Goal: Task Accomplishment & Management: Manage account settings

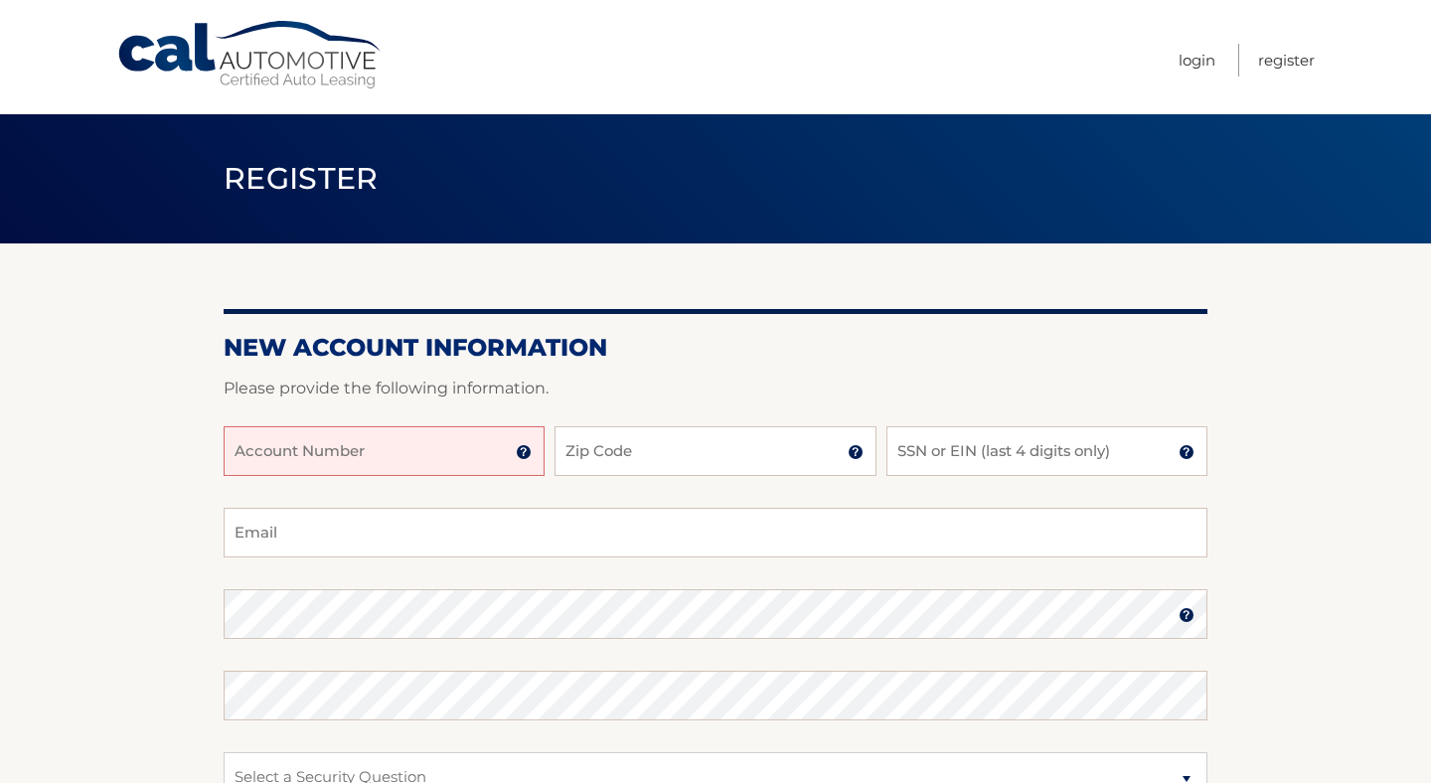
click at [393, 470] on input "Account Number" at bounding box center [384, 451] width 321 height 50
type input "44455991105"
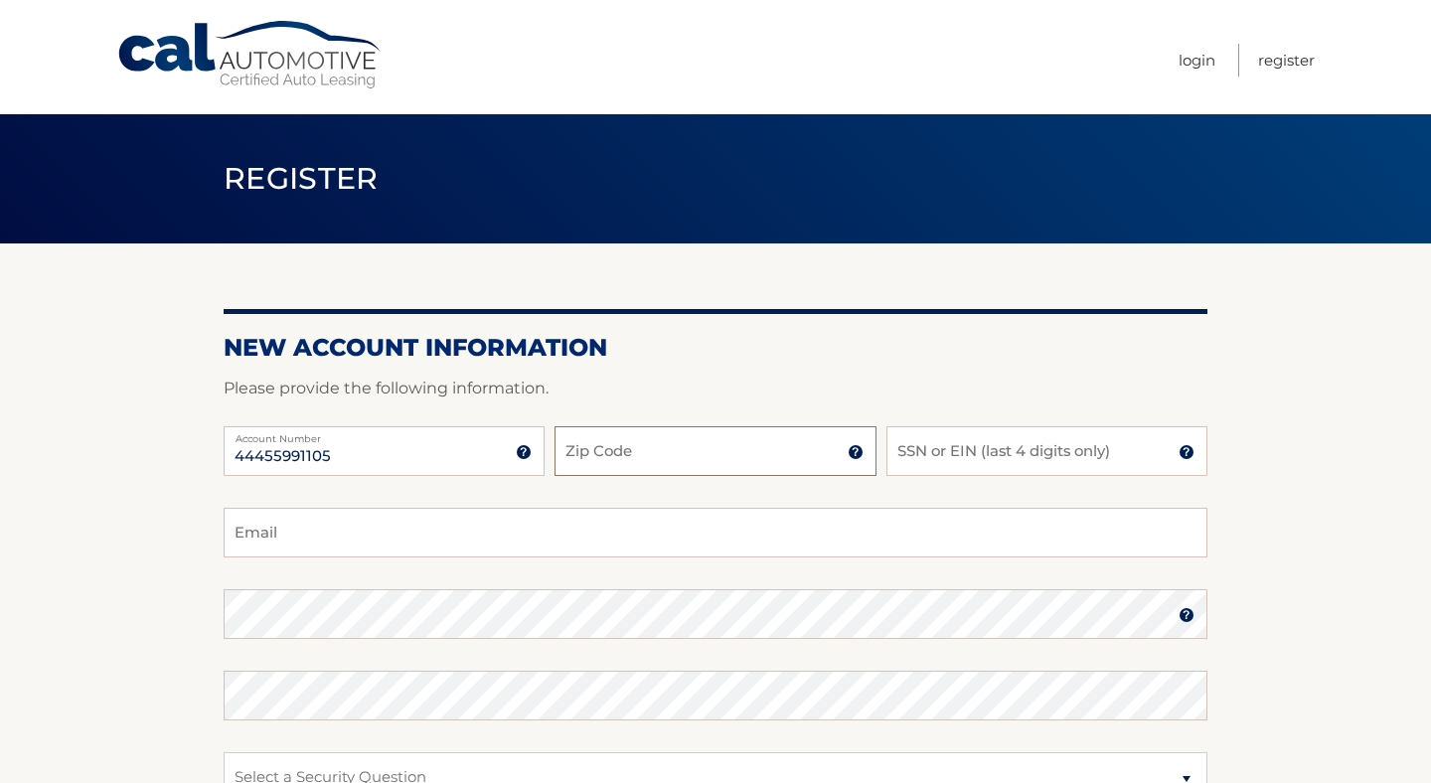
click at [702, 442] on input "Zip Code" at bounding box center [714, 451] width 321 height 50
type input "32909"
click at [962, 455] on input "SSN or EIN (last 4 digits only)" at bounding box center [1046, 451] width 321 height 50
type input "8970"
click at [286, 539] on input "Email" at bounding box center [716, 533] width 984 height 50
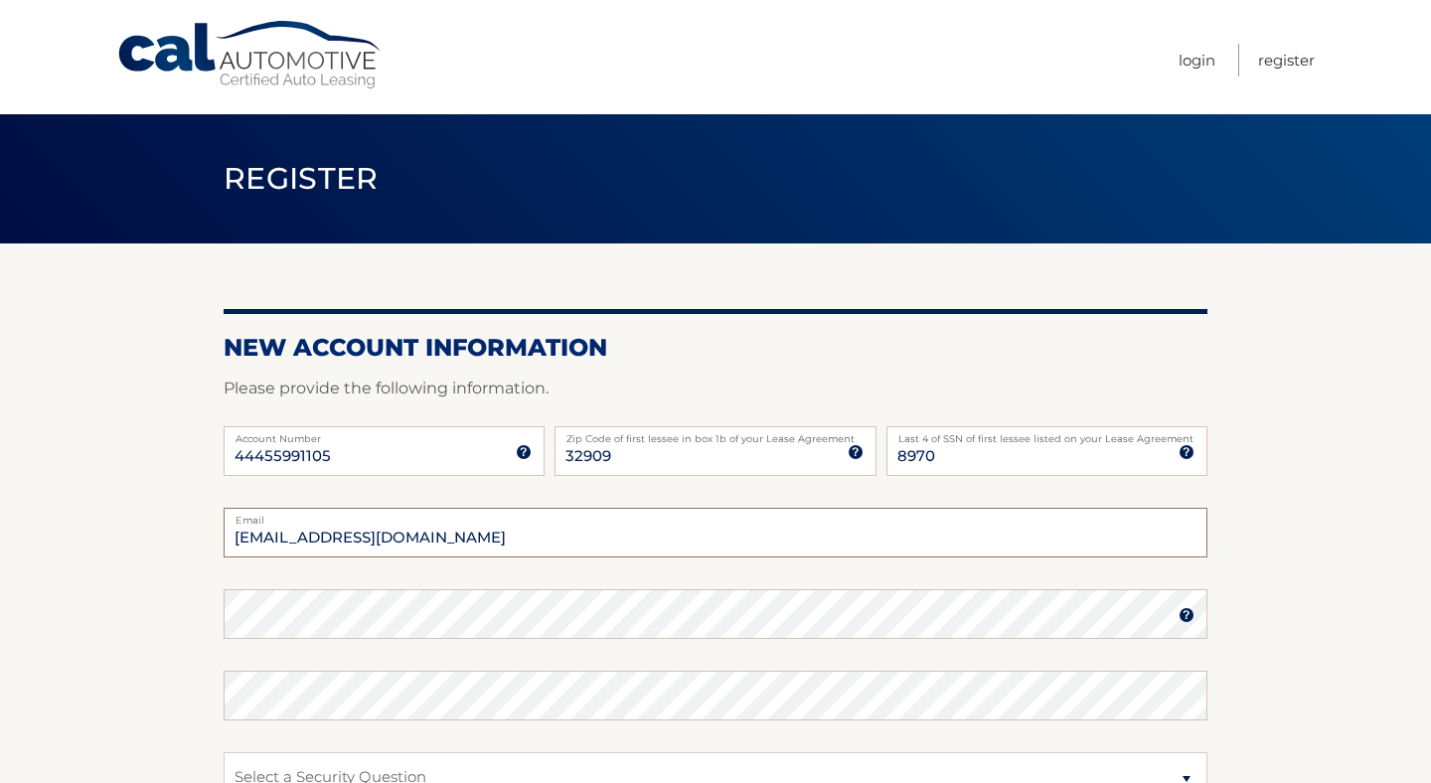
type input "htakeuch@proton.me"
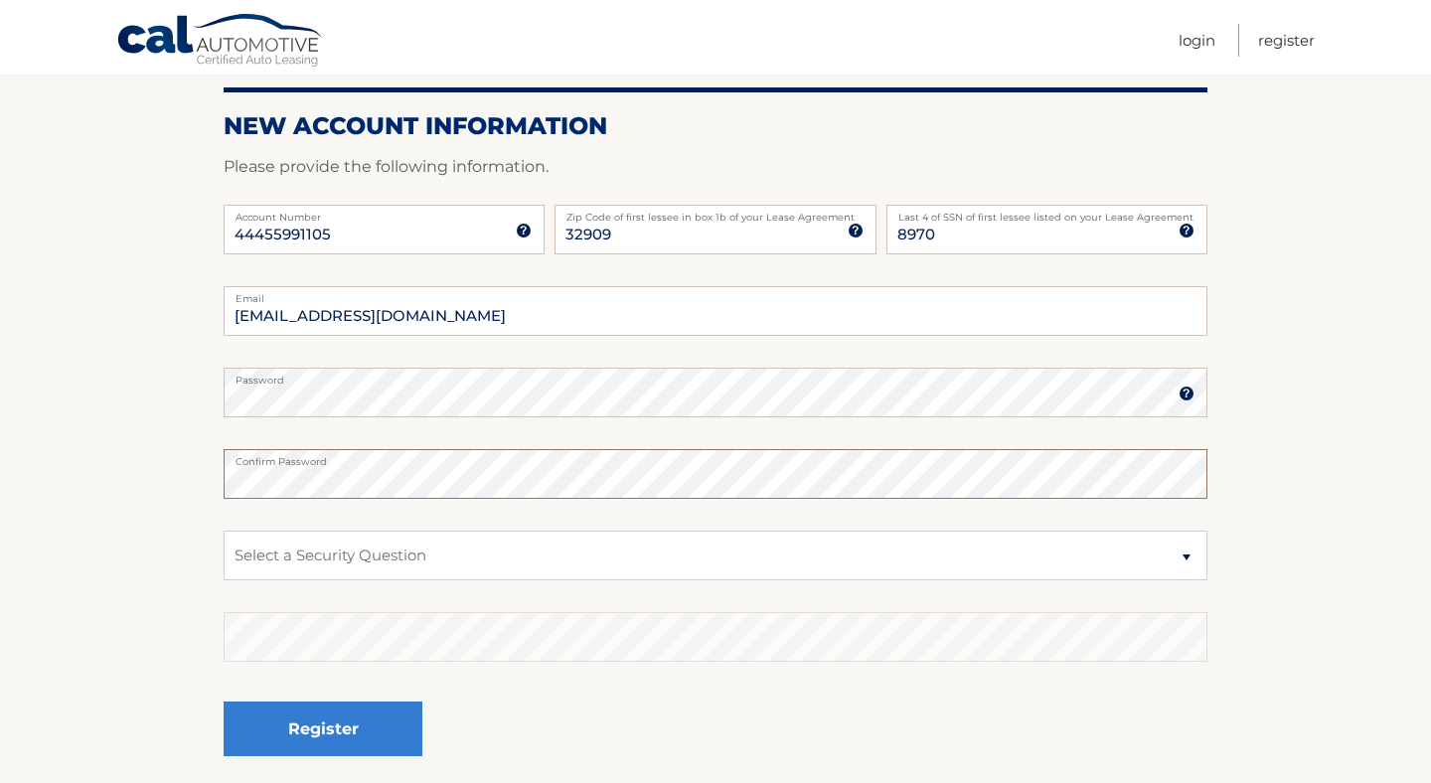
scroll to position [336, 0]
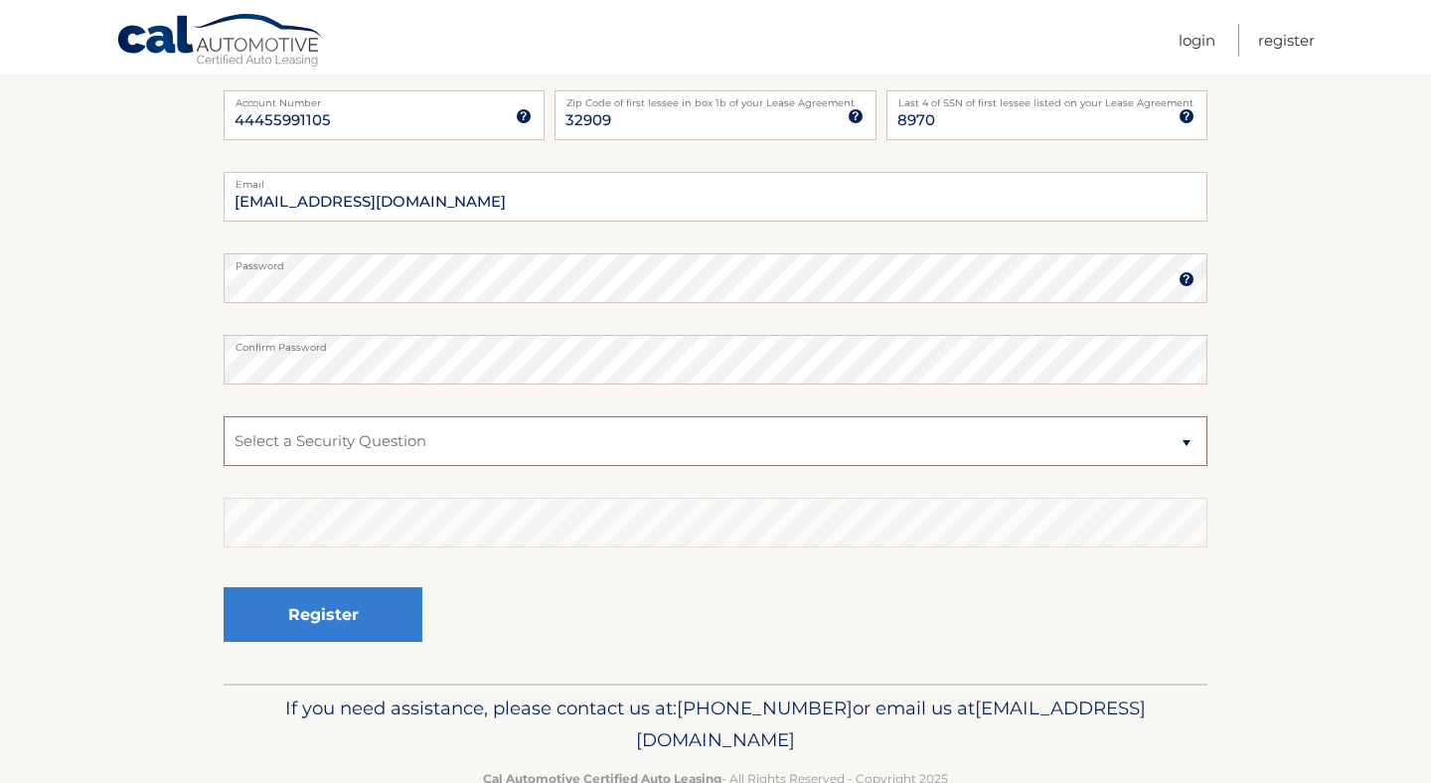
click at [1192, 441] on select "Select a Security Question What was the name of your elementary school? What is…" at bounding box center [716, 441] width 984 height 50
select select "5"
click at [224, 416] on select "Select a Security Question What was the name of your elementary school? What is…" at bounding box center [716, 441] width 984 height 50
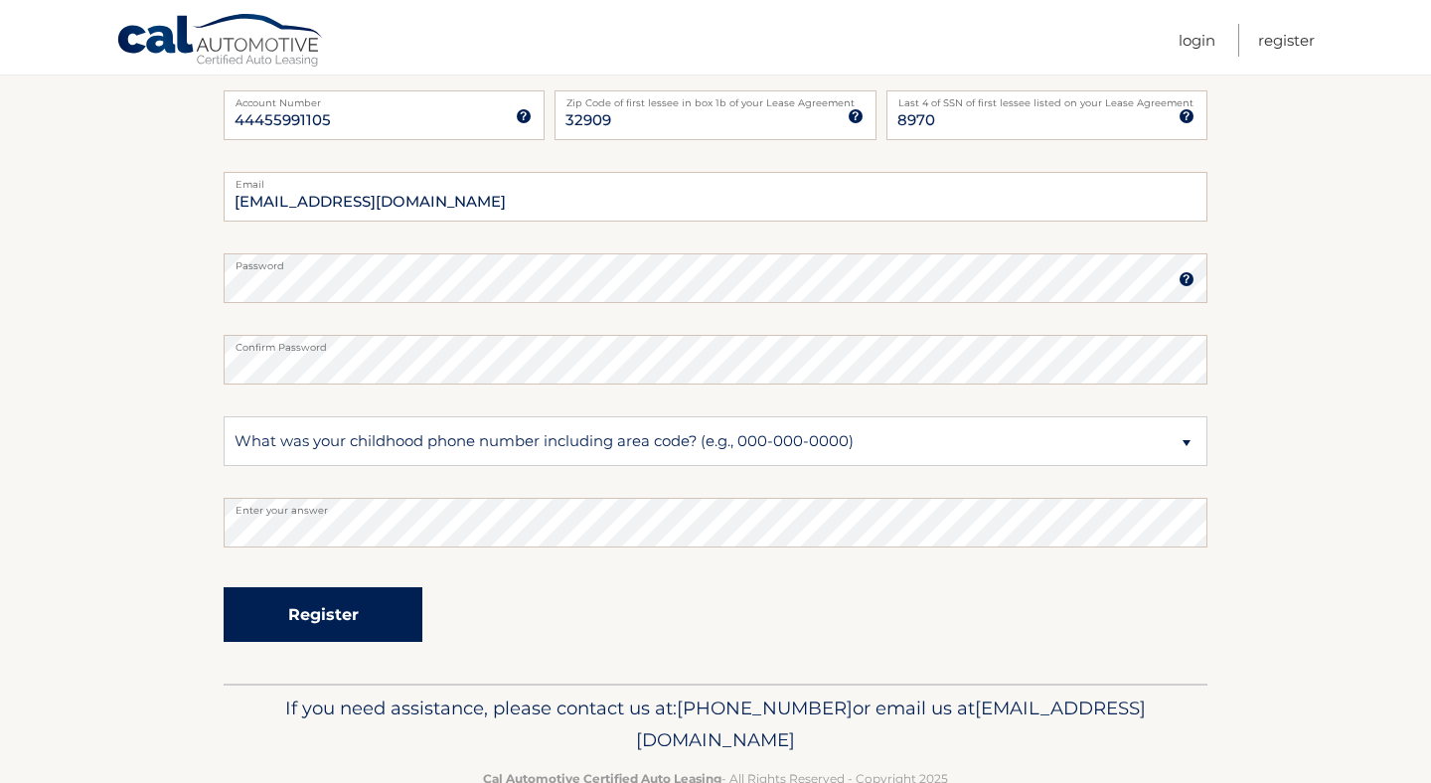
click at [288, 608] on button "Register" at bounding box center [323, 614] width 199 height 55
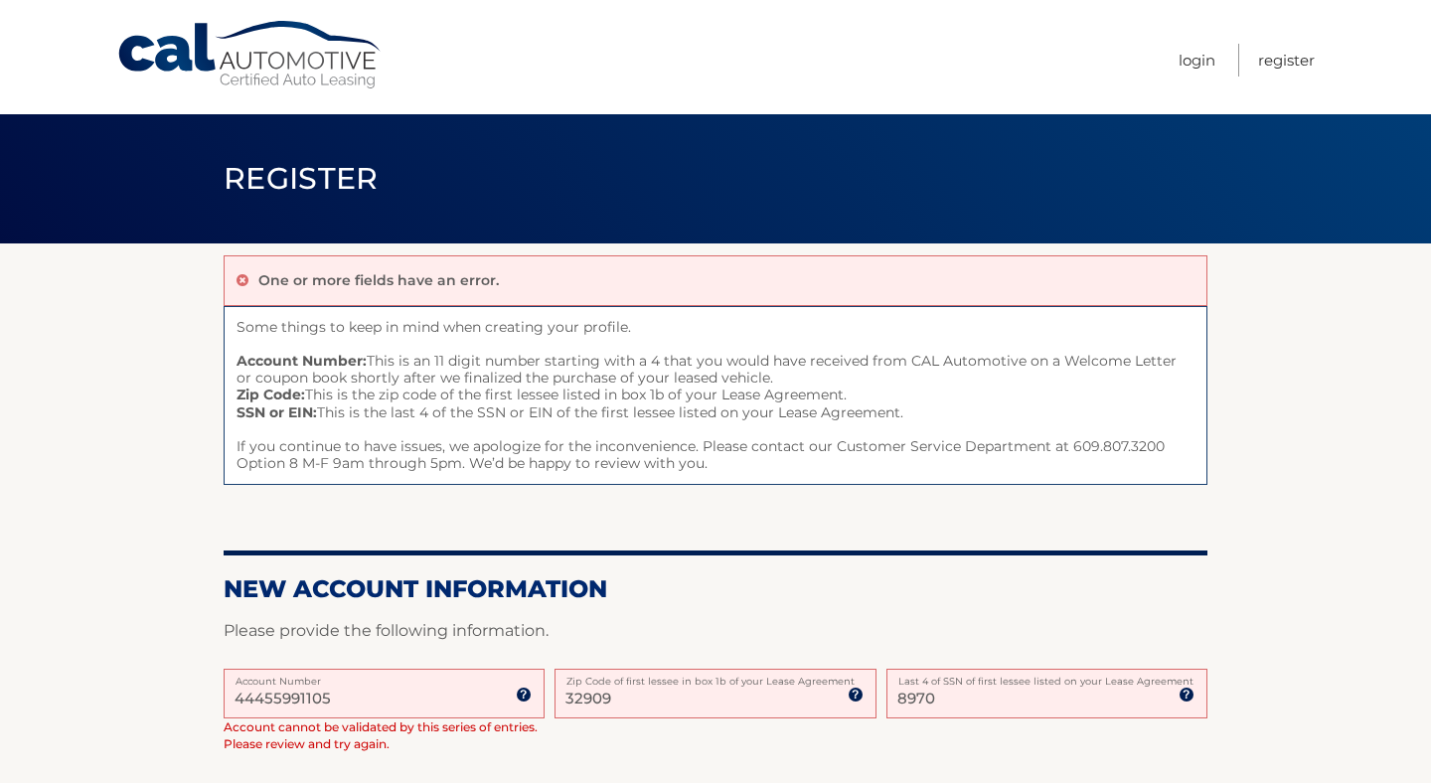
click at [970, 707] on input "8970" at bounding box center [1046, 694] width 321 height 50
type input "8"
type input "6396"
click at [688, 711] on input "32909" at bounding box center [714, 694] width 321 height 50
type input "3"
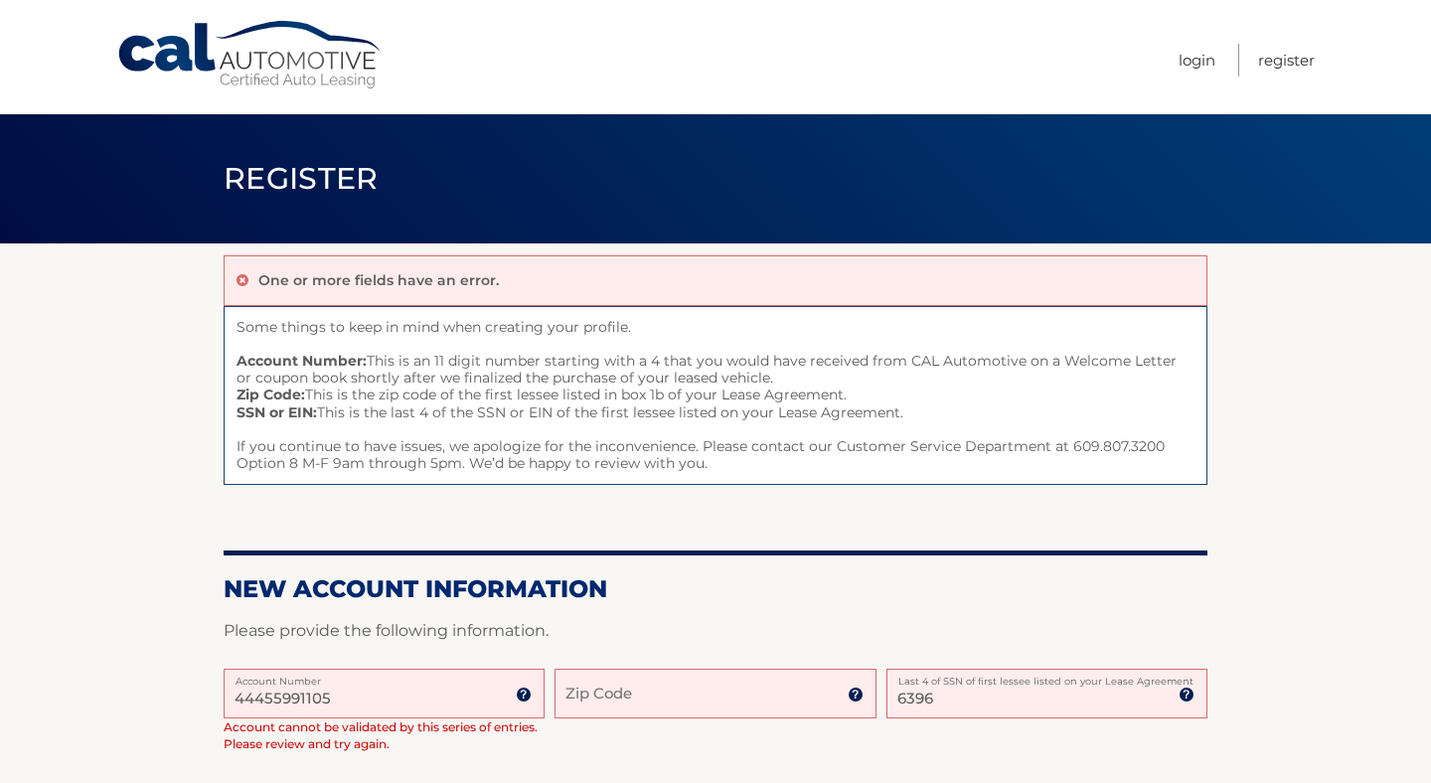
click at [595, 696] on input "Zip Code" at bounding box center [714, 694] width 321 height 50
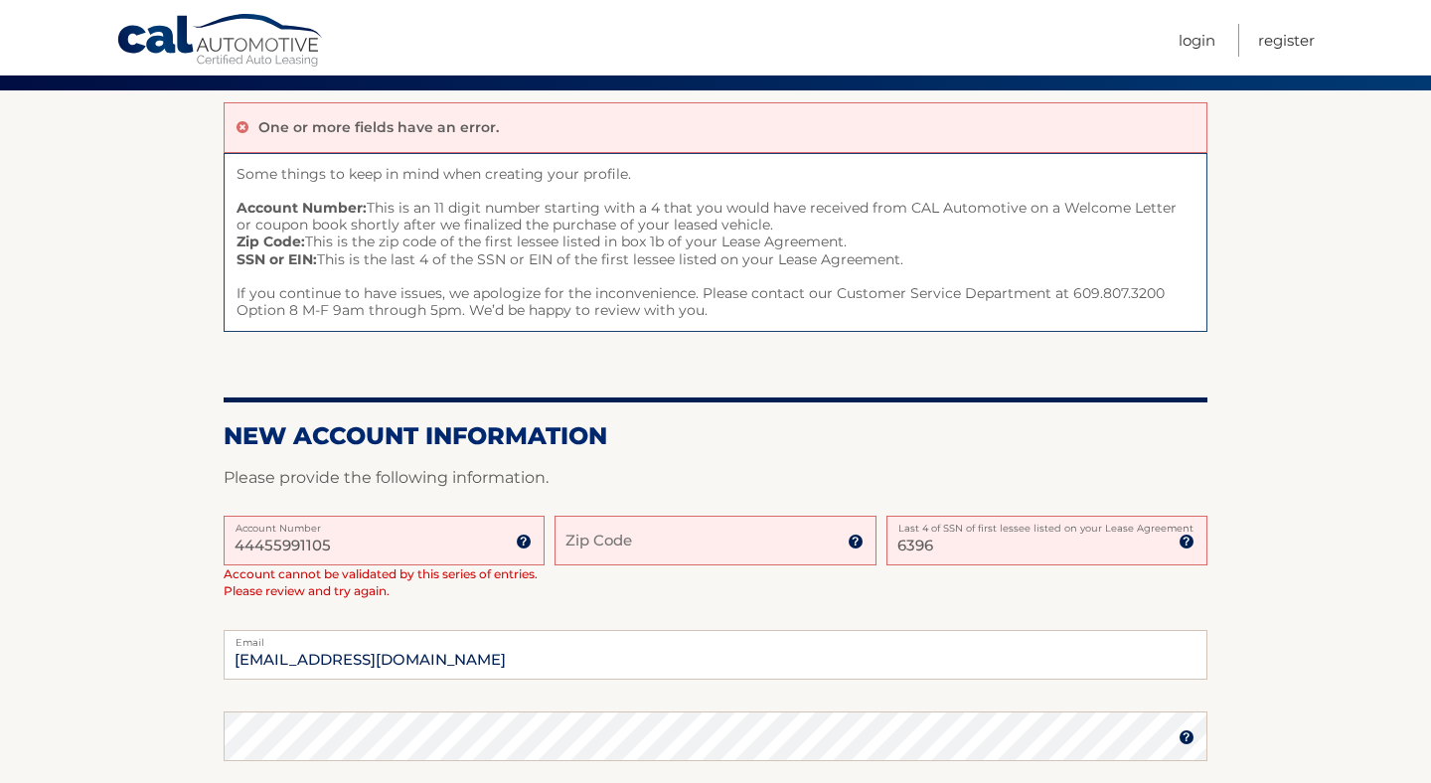
scroll to position [142, 0]
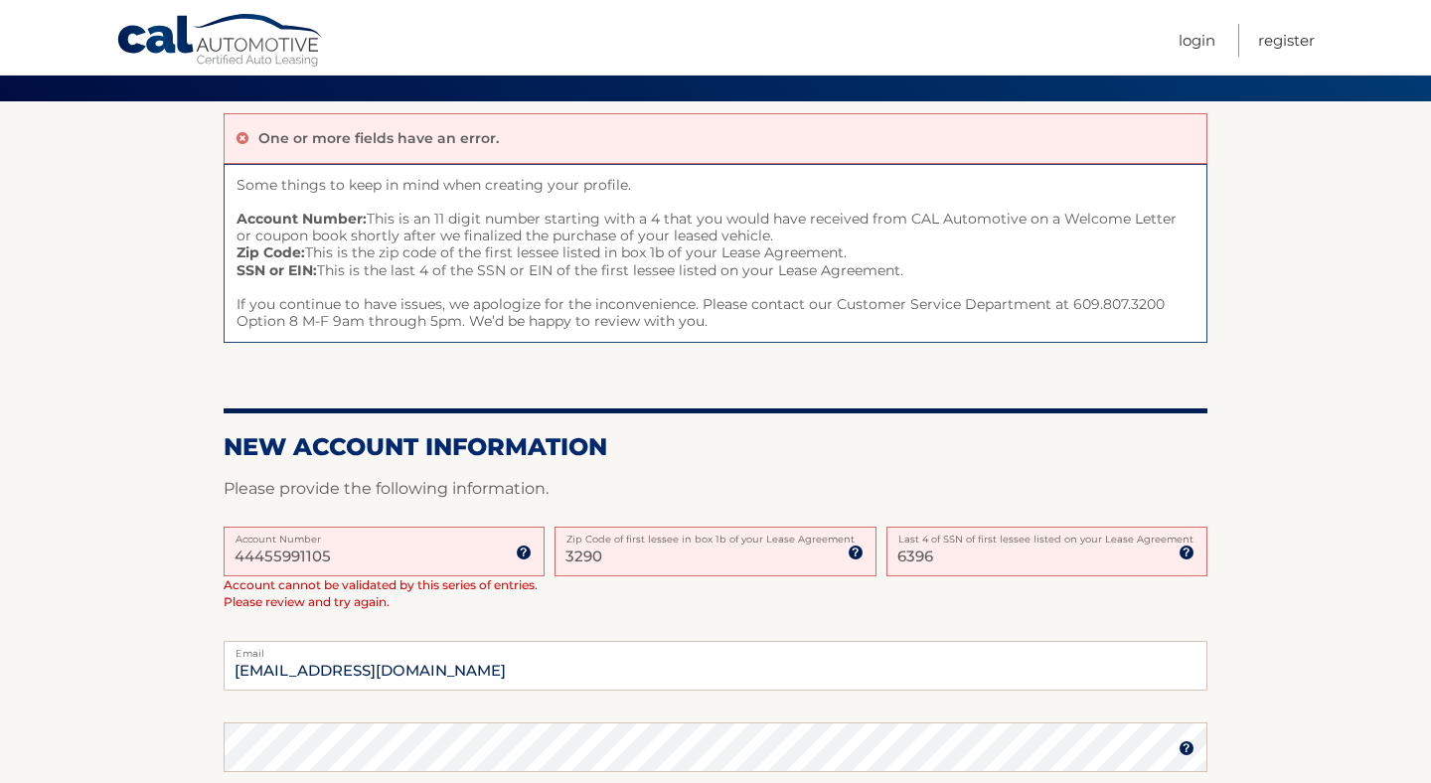
type input "32909"
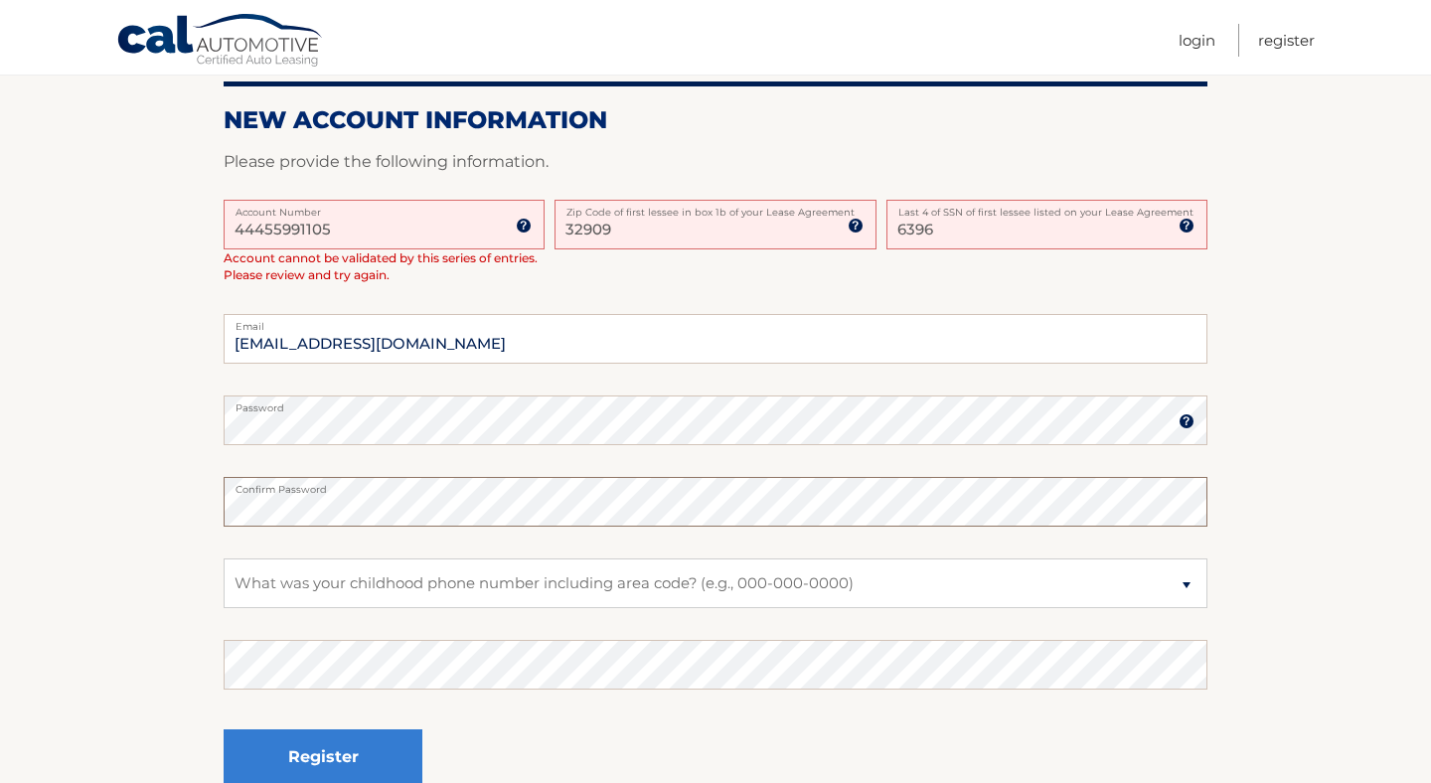
scroll to position [479, 0]
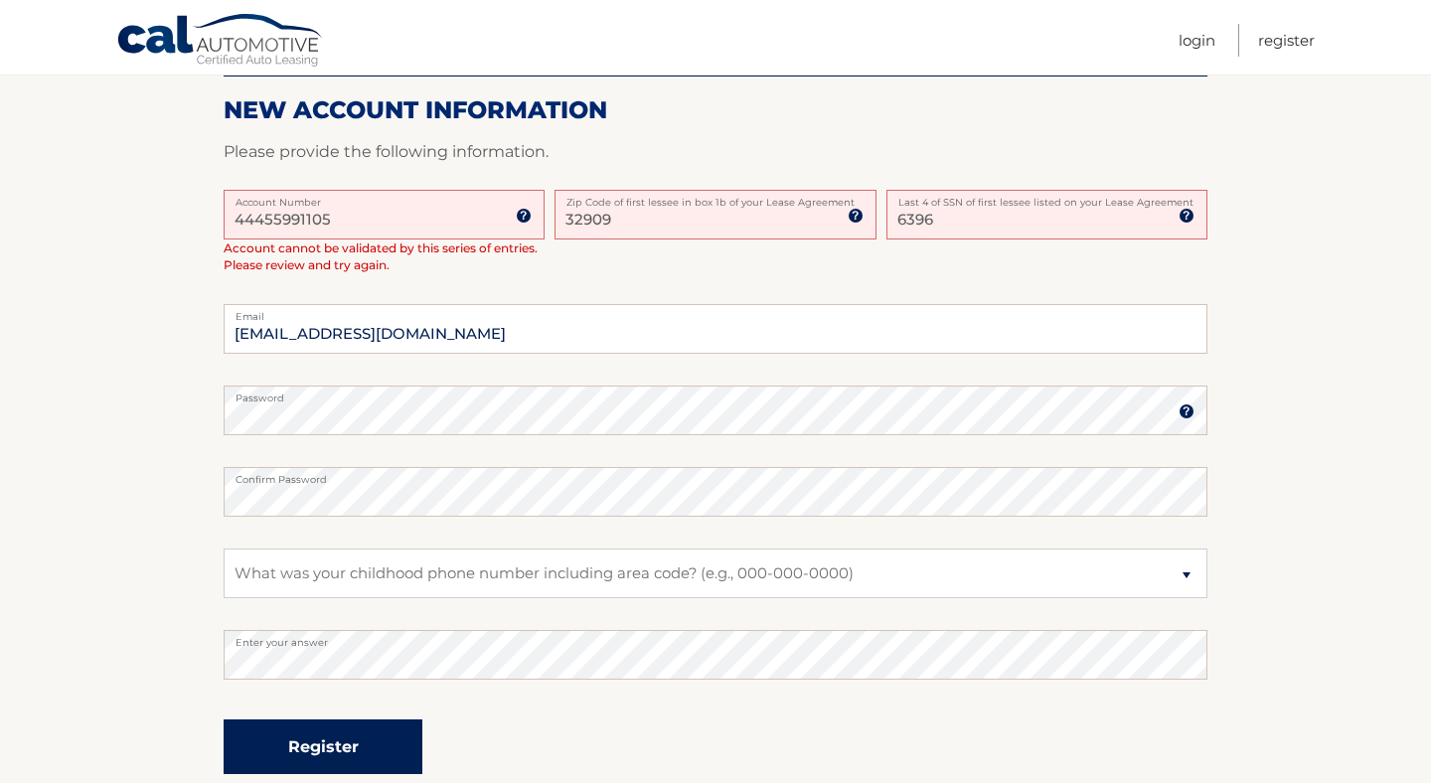
click at [323, 756] on button "Register" at bounding box center [323, 746] width 199 height 55
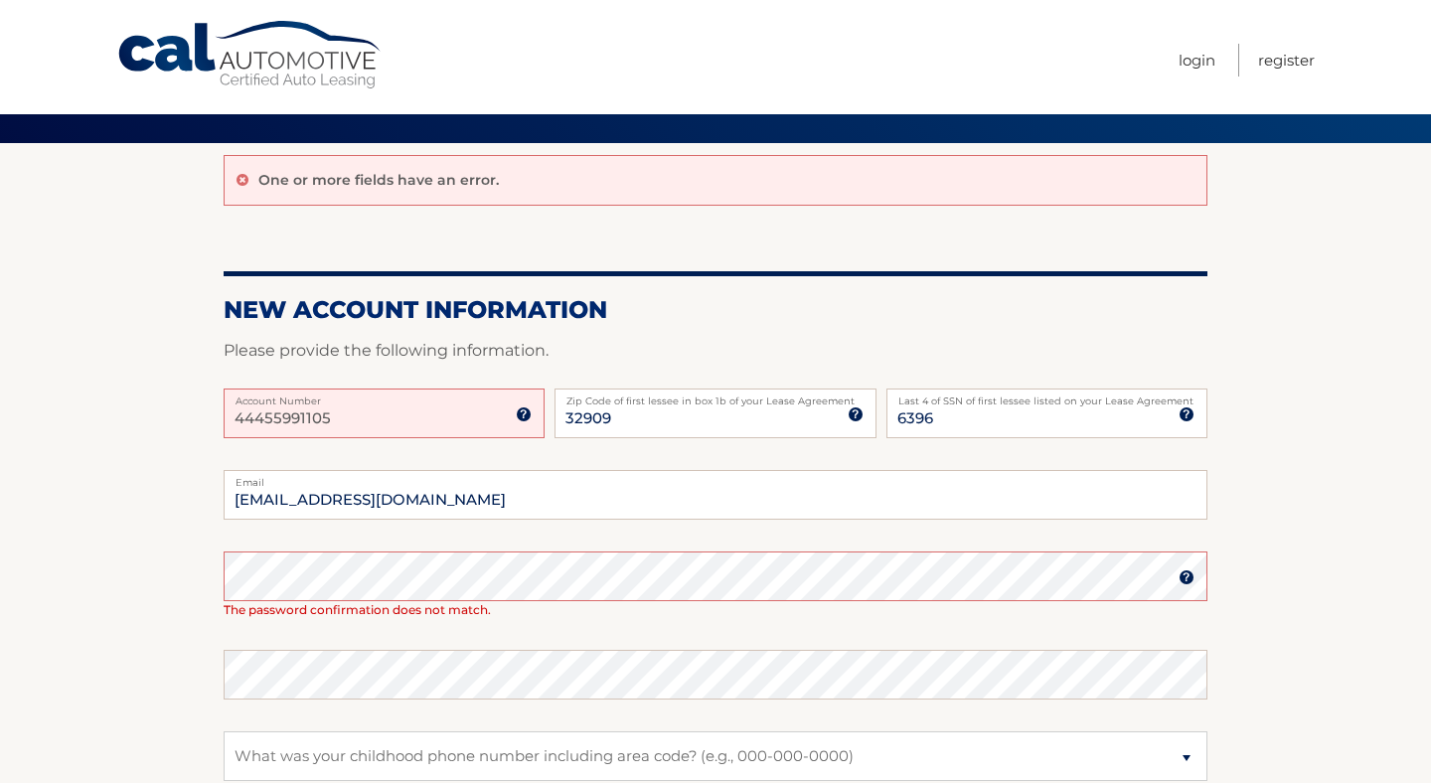
scroll to position [119, 0]
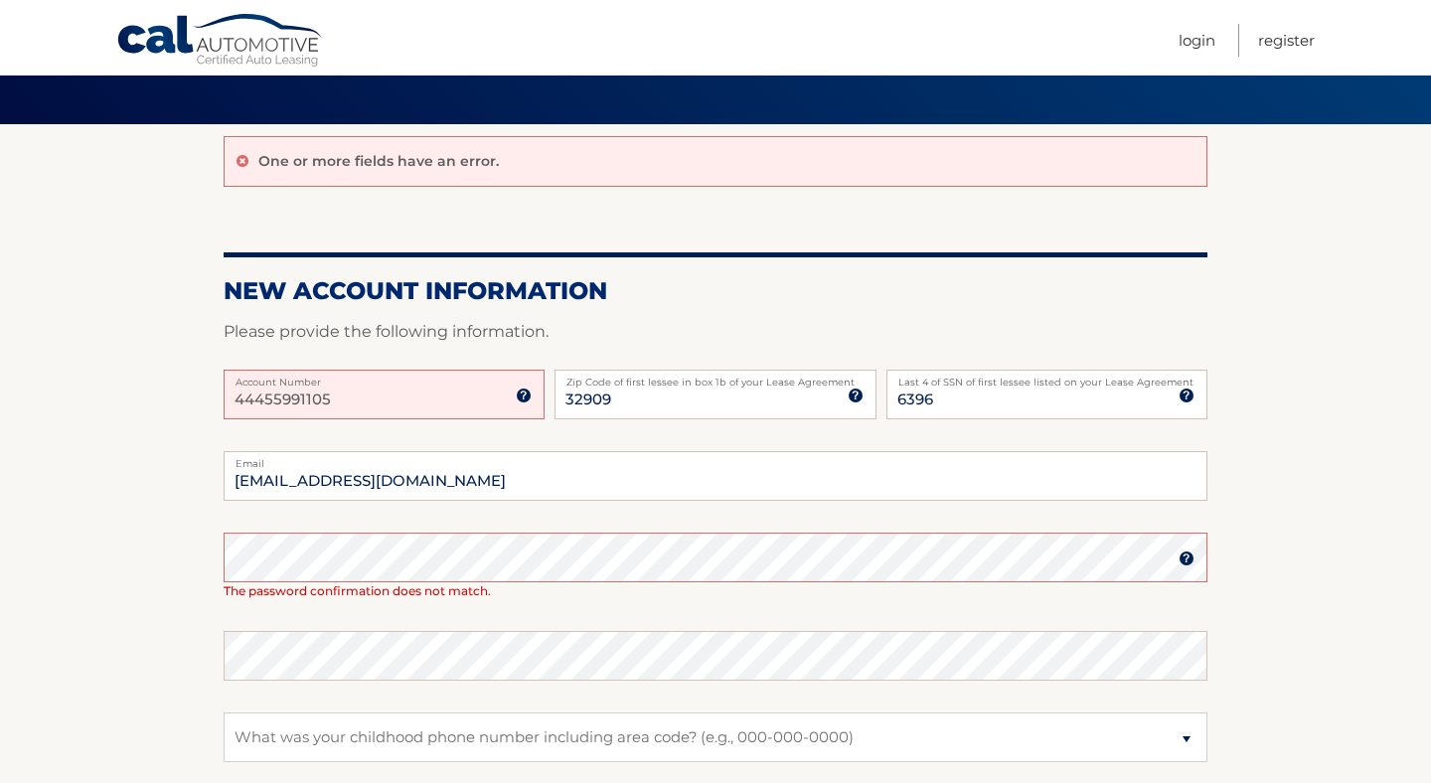
click at [375, 402] on input "44455991105" at bounding box center [384, 395] width 321 height 50
type input "4"
type input "44455991105"
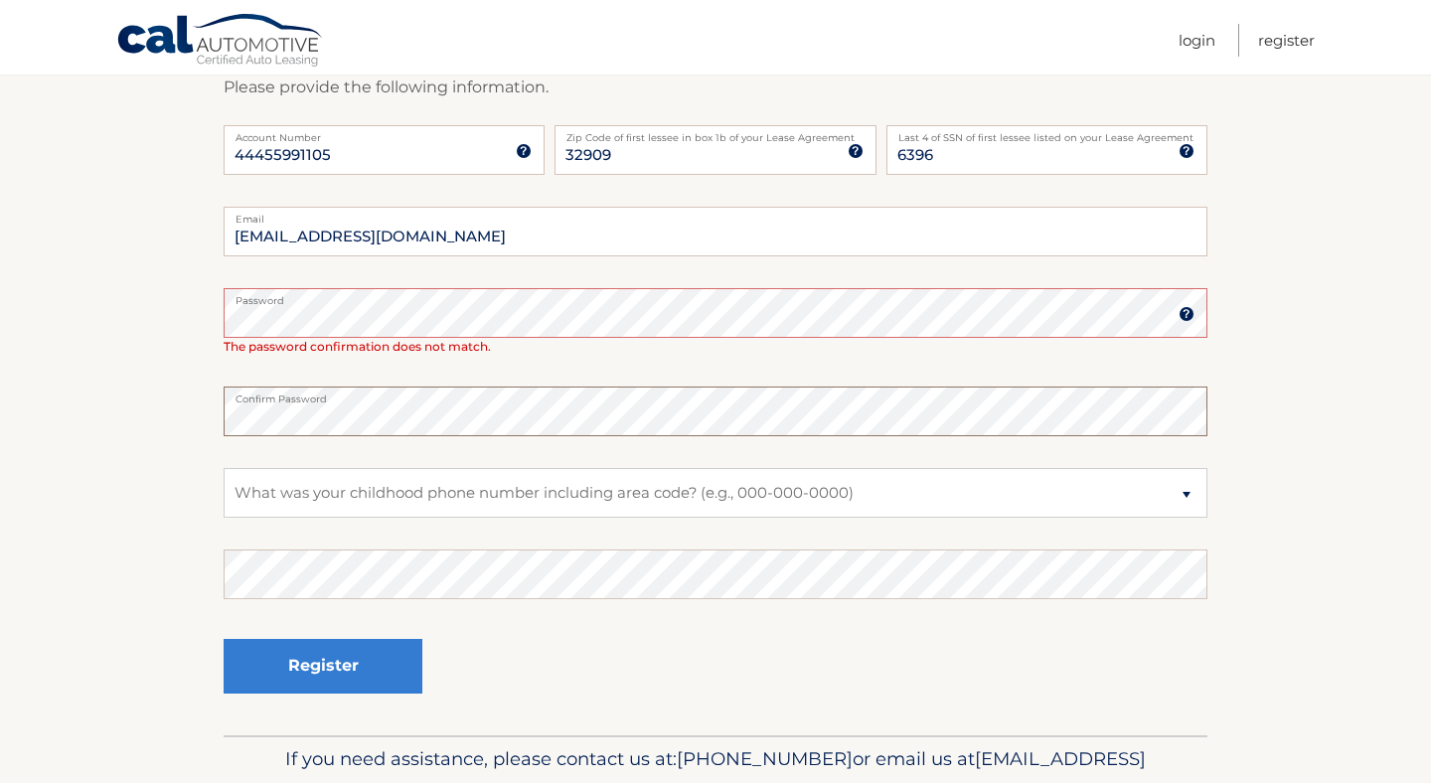
scroll to position [366, 0]
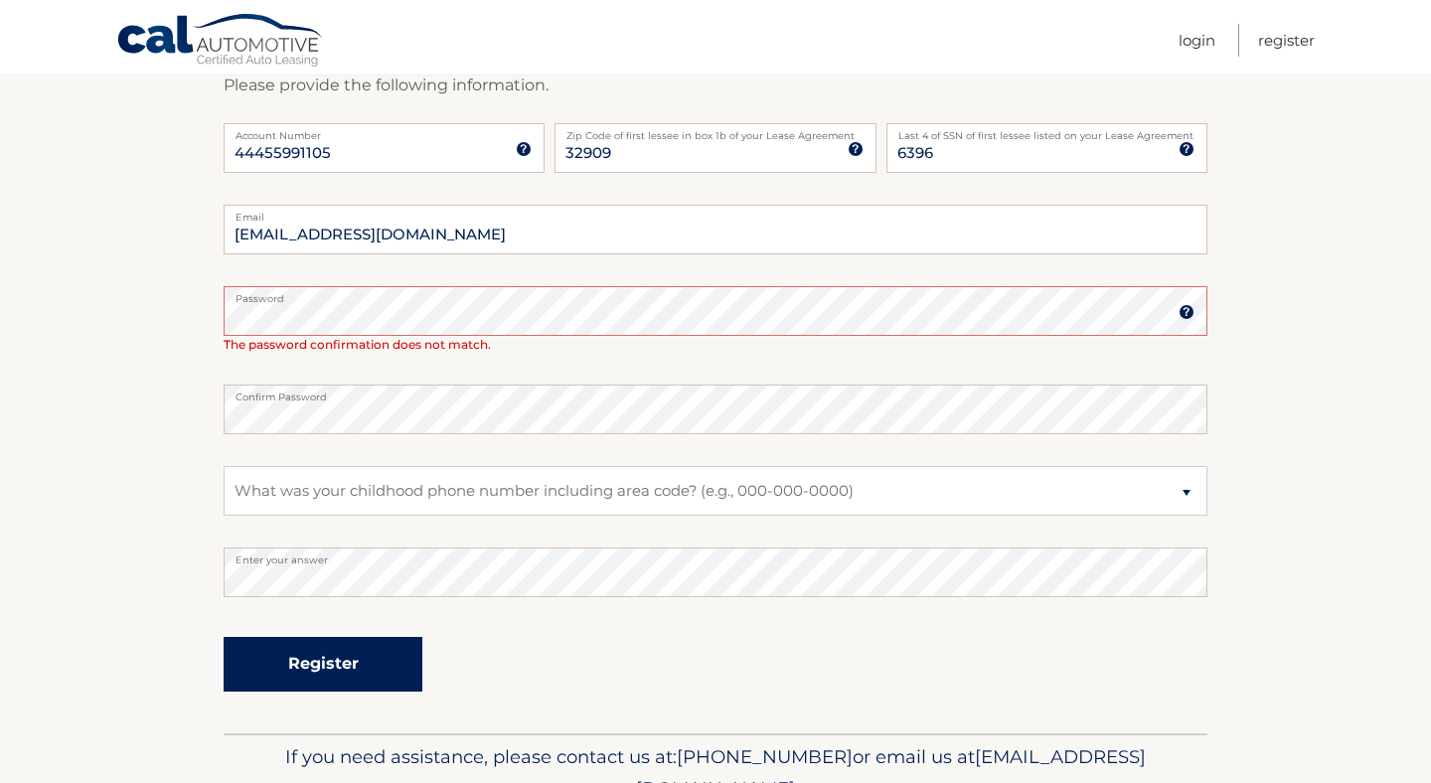
click at [314, 665] on button "Register" at bounding box center [323, 664] width 199 height 55
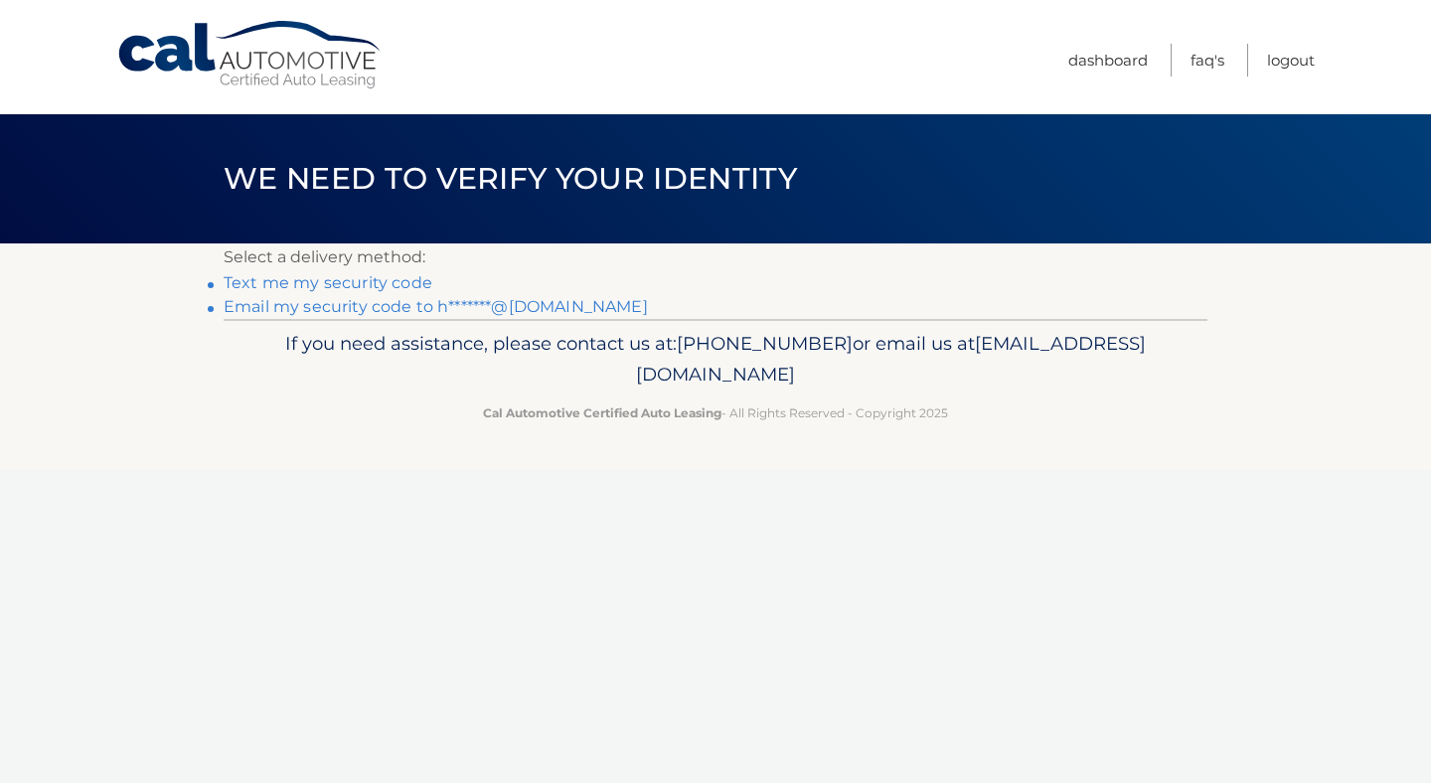
click at [307, 286] on link "Text me my security code" at bounding box center [328, 282] width 209 height 19
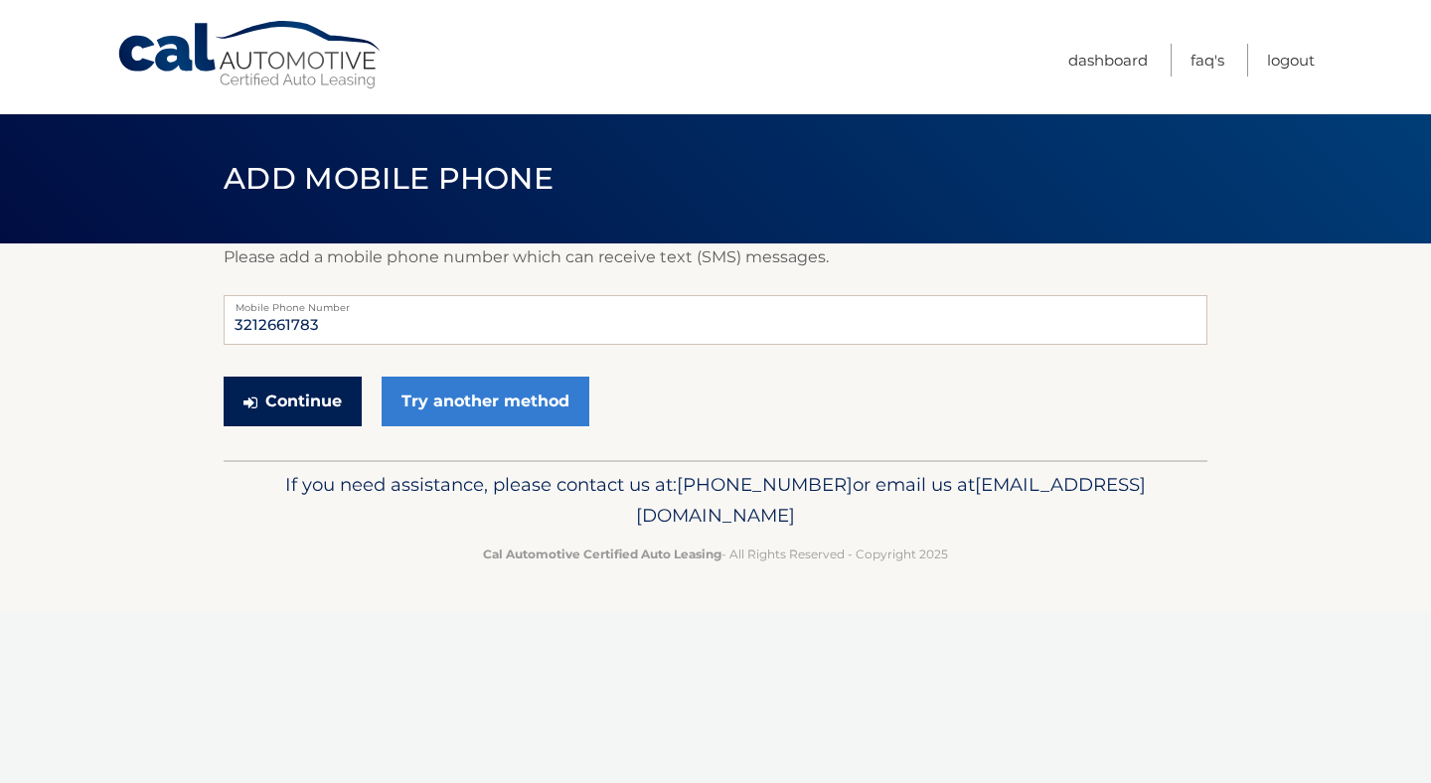
click at [303, 398] on button "Continue" at bounding box center [293, 402] width 138 height 50
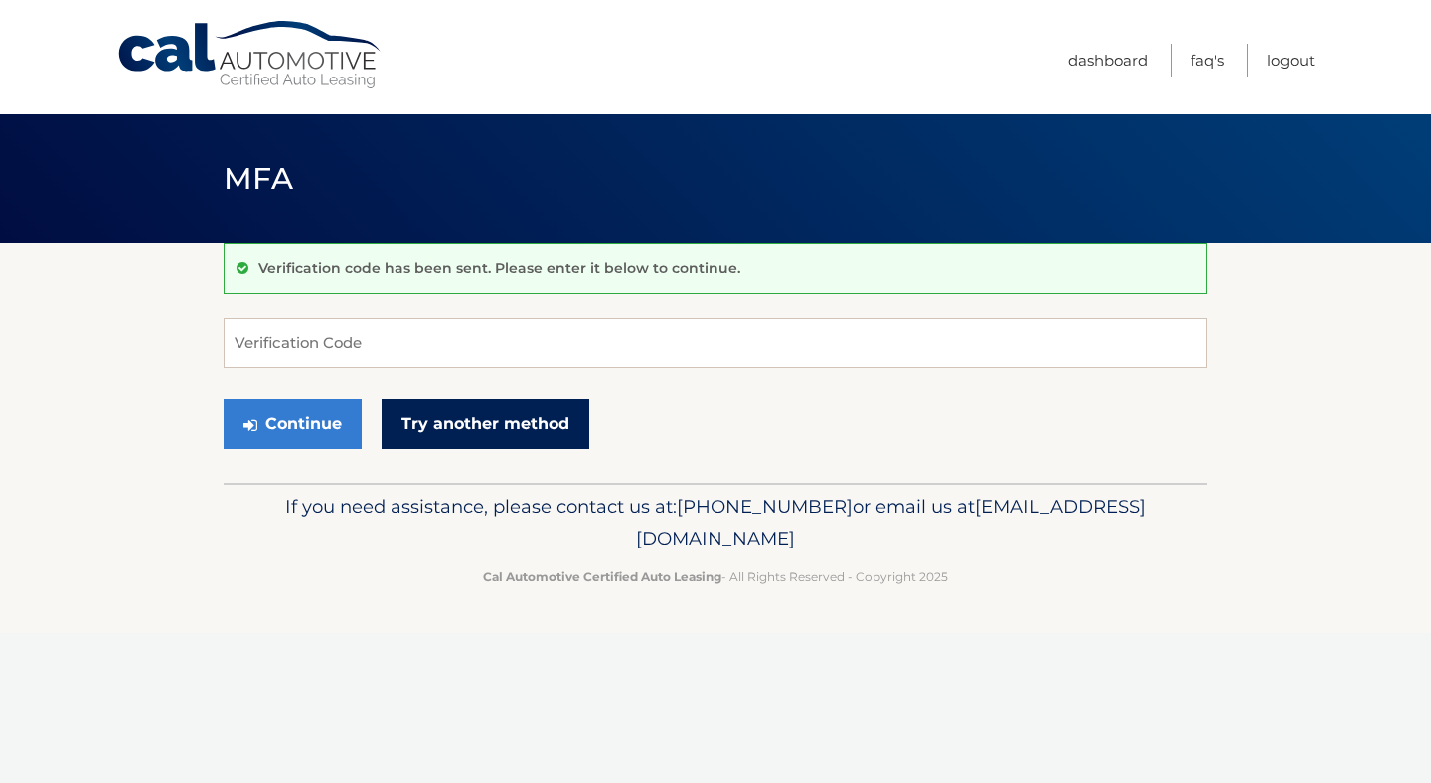
click at [452, 436] on link "Try another method" at bounding box center [486, 424] width 208 height 50
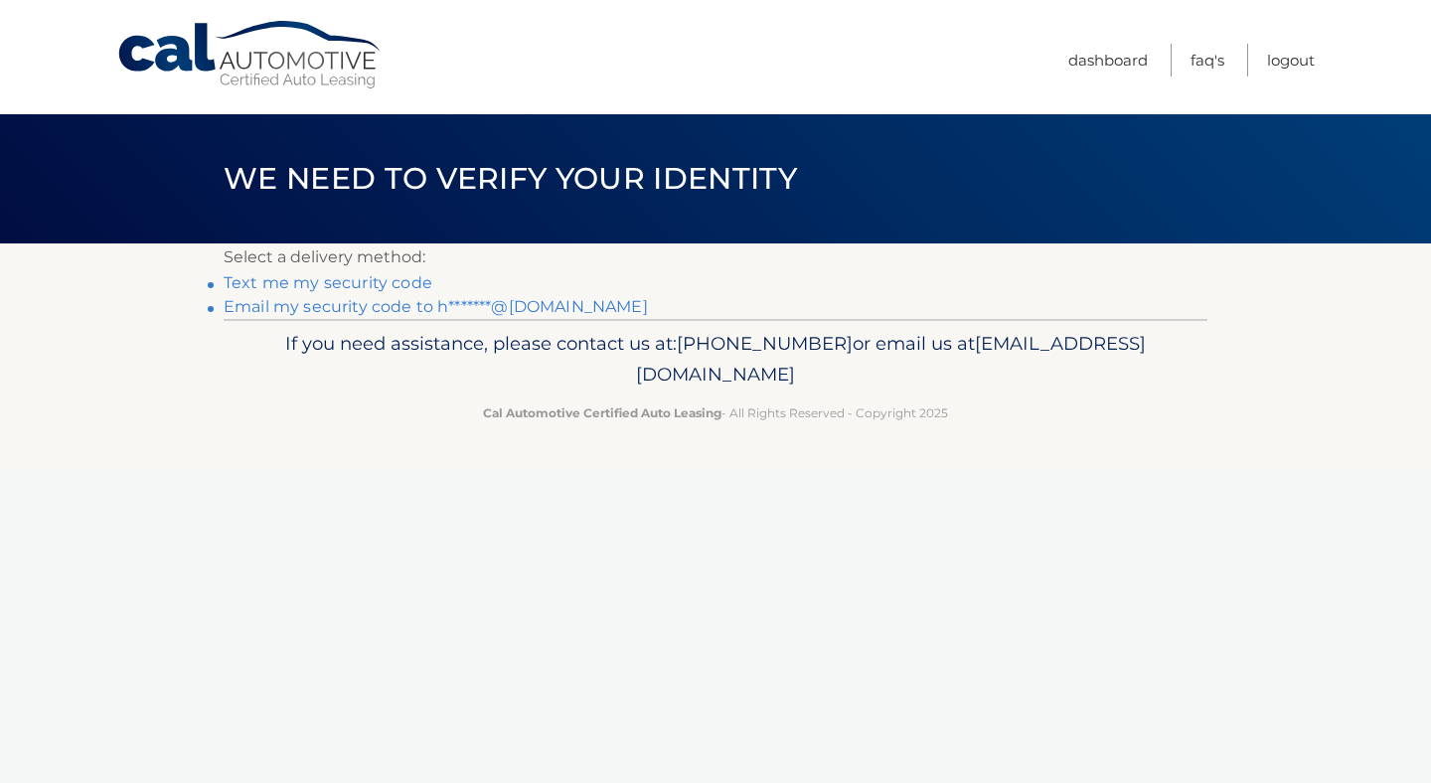
click at [311, 307] on link "Email my security code to h*******@proton.me" at bounding box center [436, 306] width 424 height 19
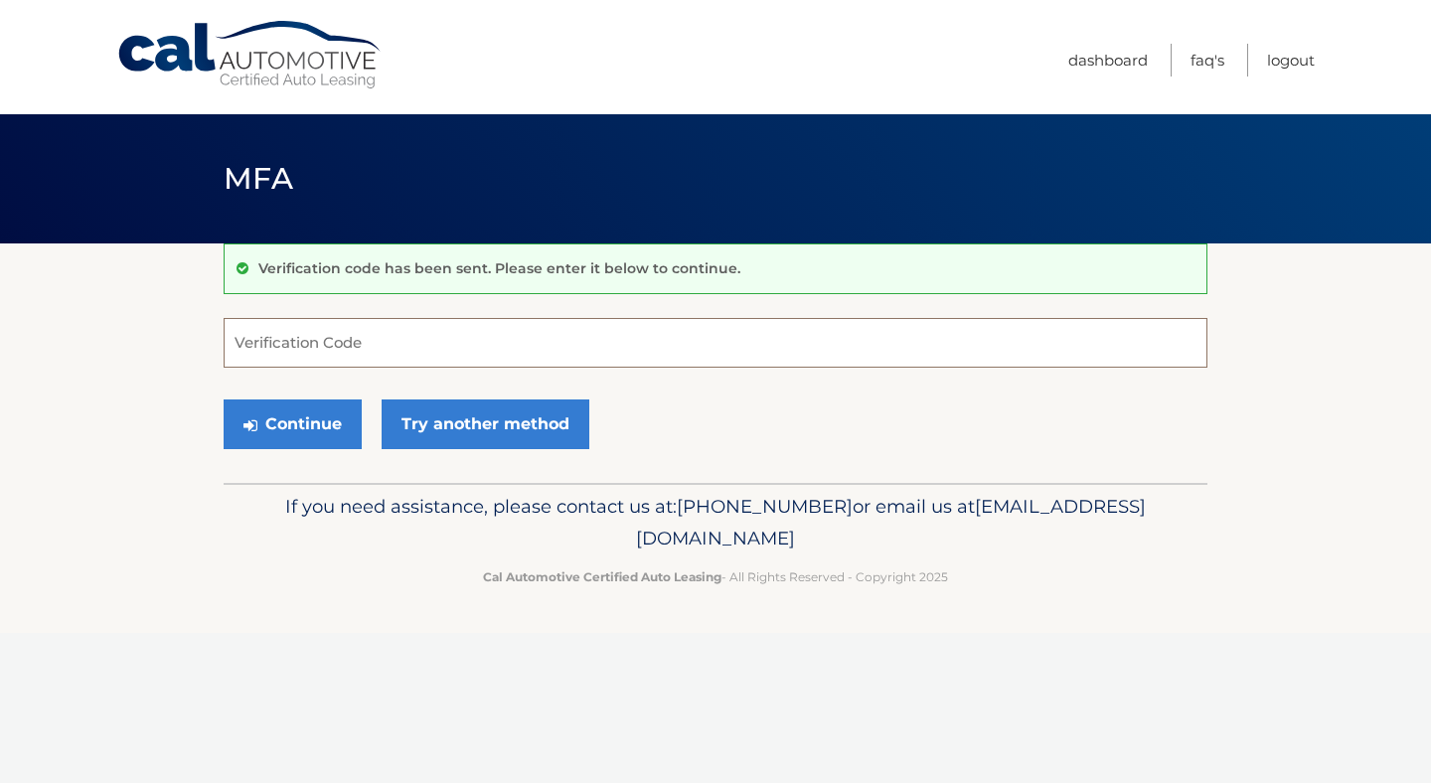
click at [300, 363] on input "Verification Code" at bounding box center [716, 343] width 984 height 50
type input "776156"
click at [299, 429] on button "Continue" at bounding box center [293, 424] width 138 height 50
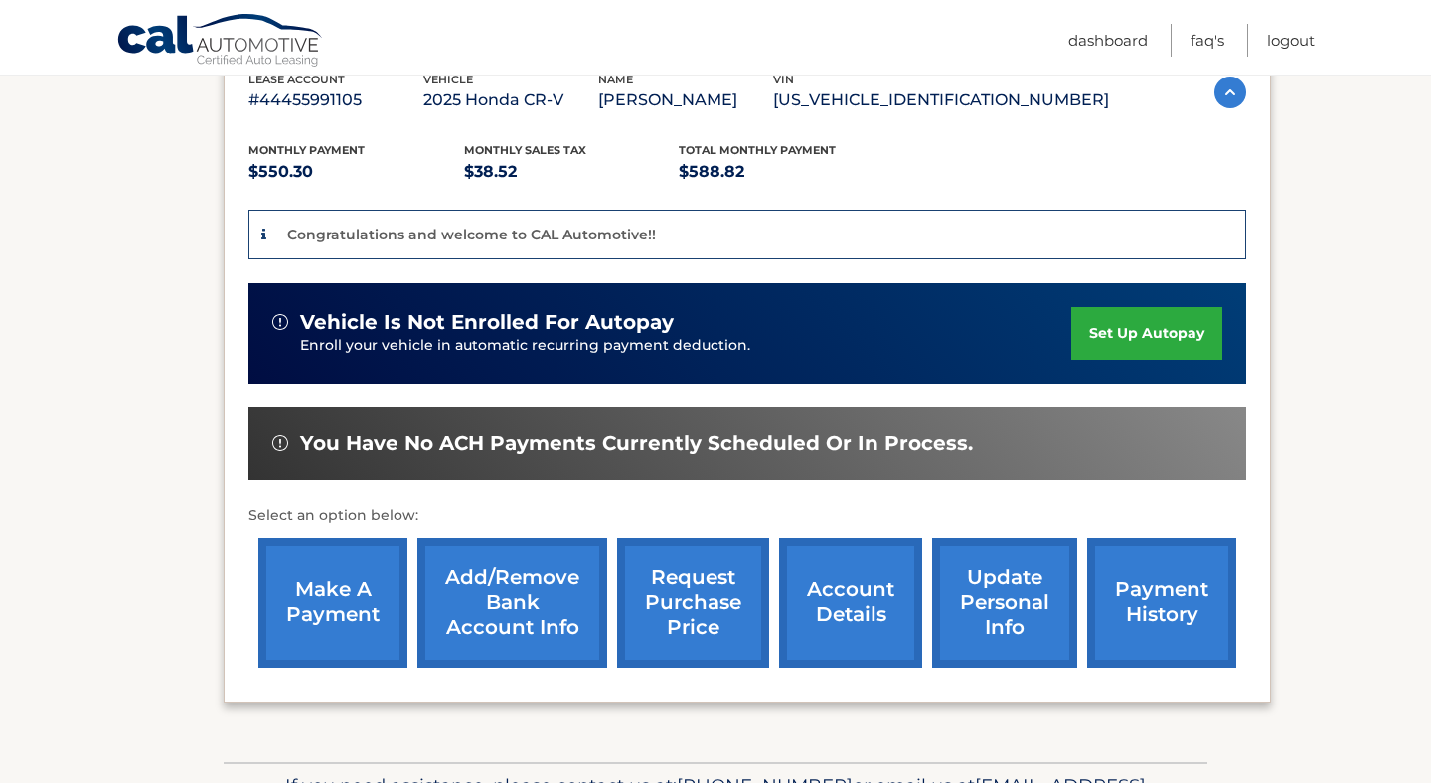
scroll to position [367, 0]
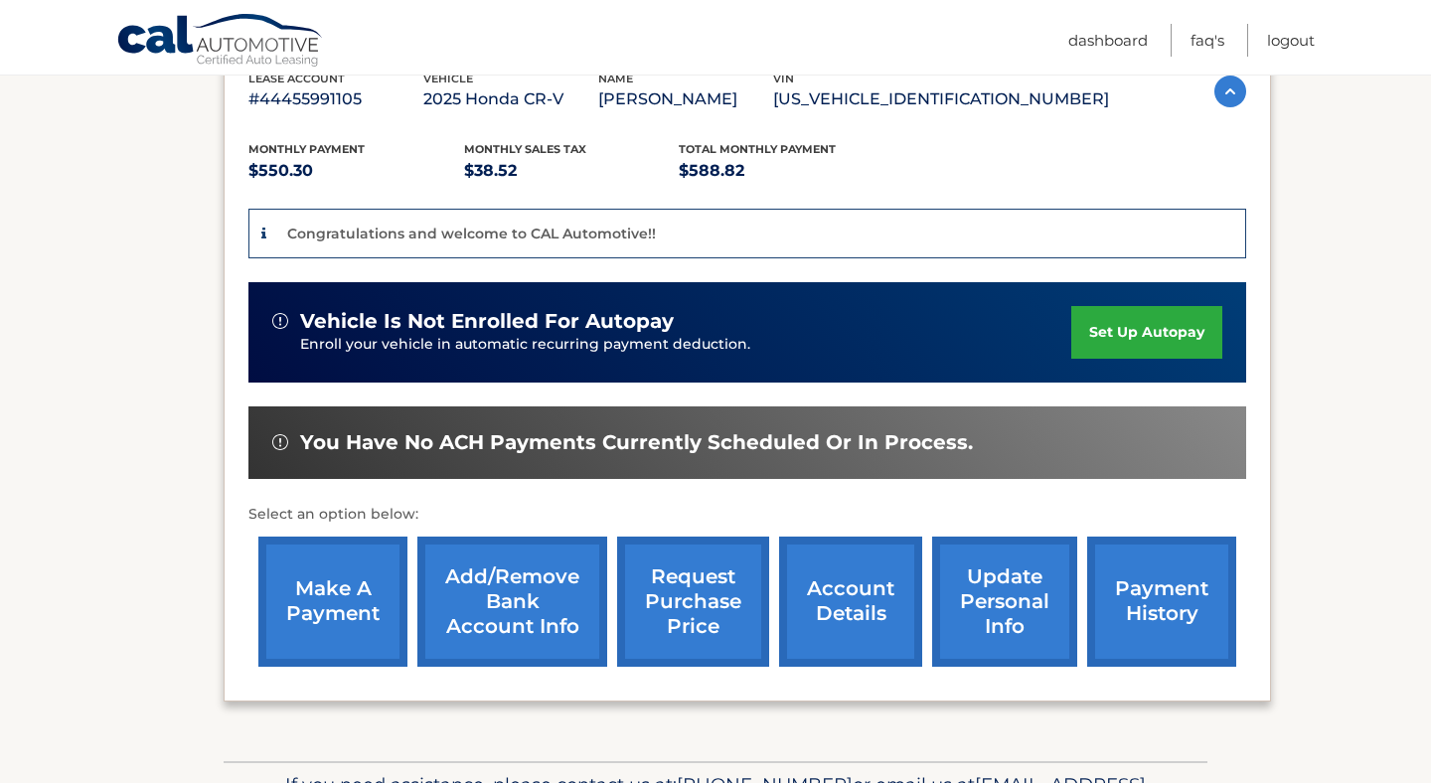
click at [1145, 336] on link "set up autopay" at bounding box center [1146, 332] width 151 height 53
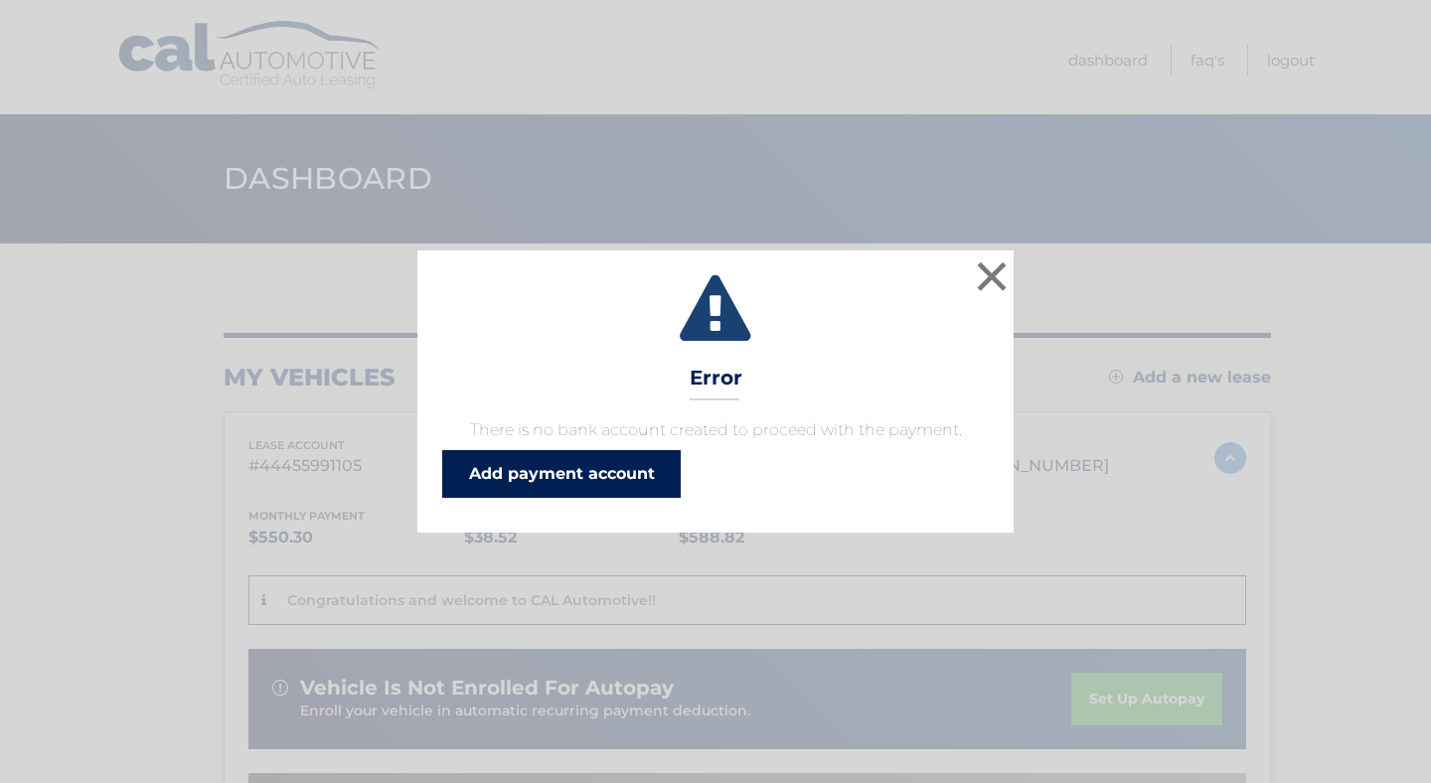
click at [552, 489] on link "Add payment account" at bounding box center [561, 474] width 238 height 48
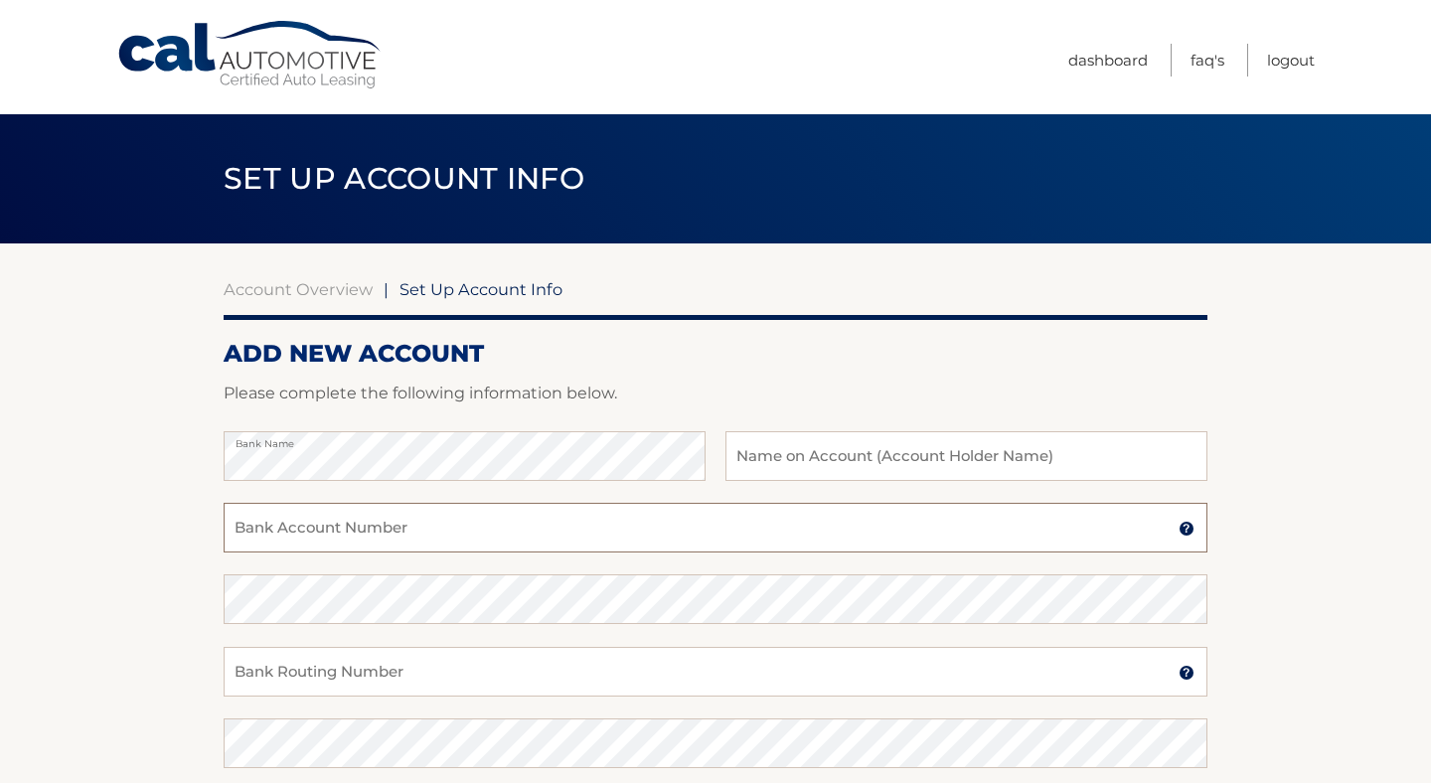
click at [335, 535] on input "Bank Account Number" at bounding box center [716, 528] width 984 height 50
type input "898098598260"
click at [311, 670] on input "Bank Routing Number" at bounding box center [716, 672] width 984 height 50
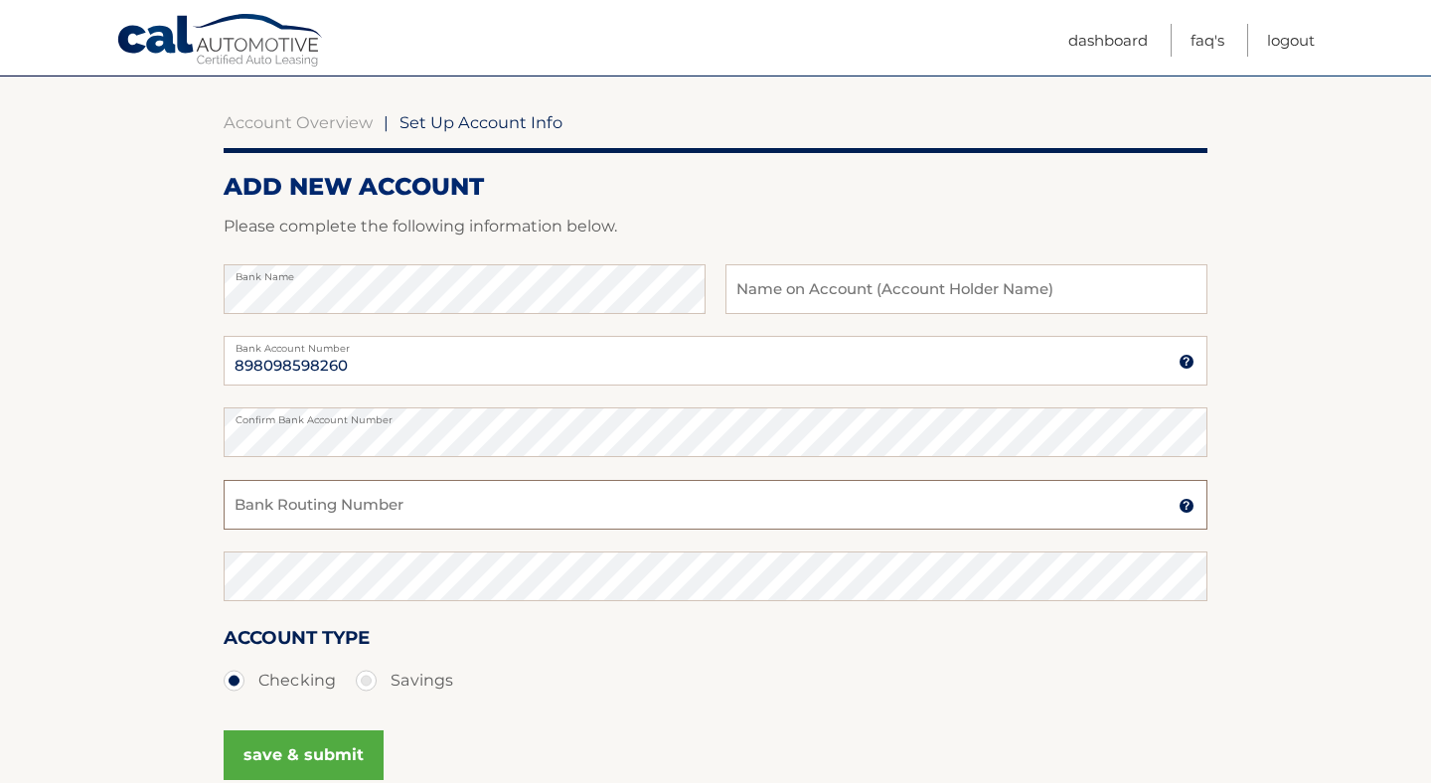
scroll to position [172, 0]
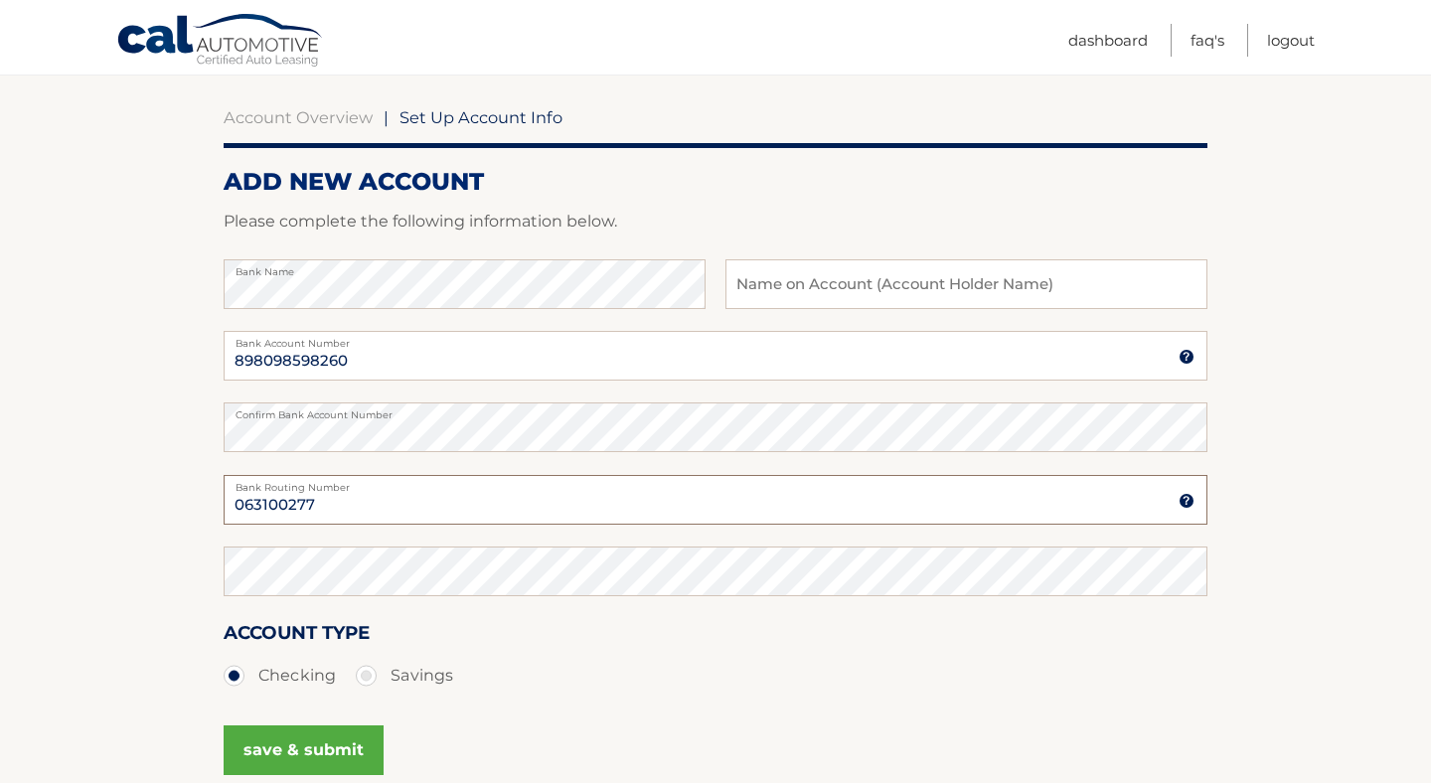
type input "063100277"
click at [822, 287] on input "text" at bounding box center [966, 284] width 482 height 50
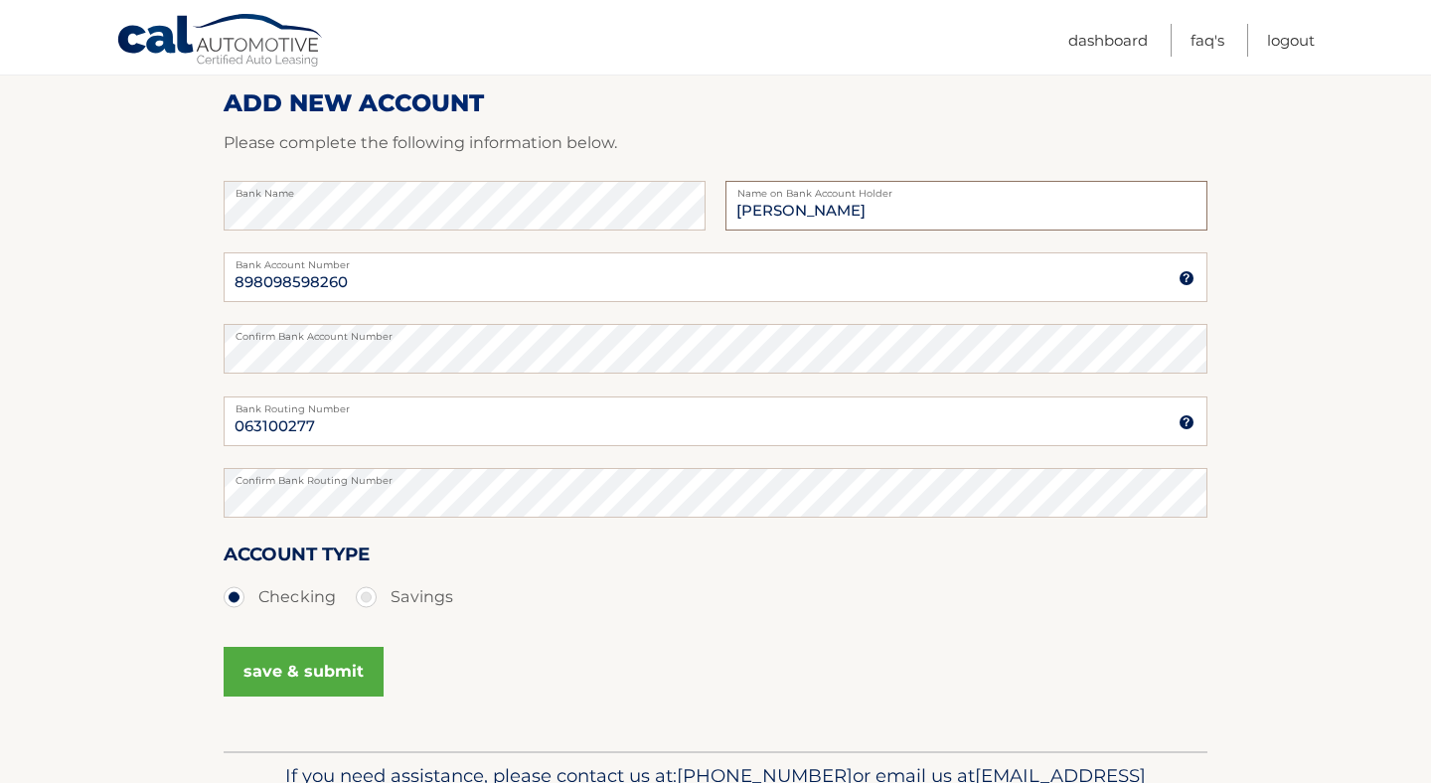
scroll to position [370, 0]
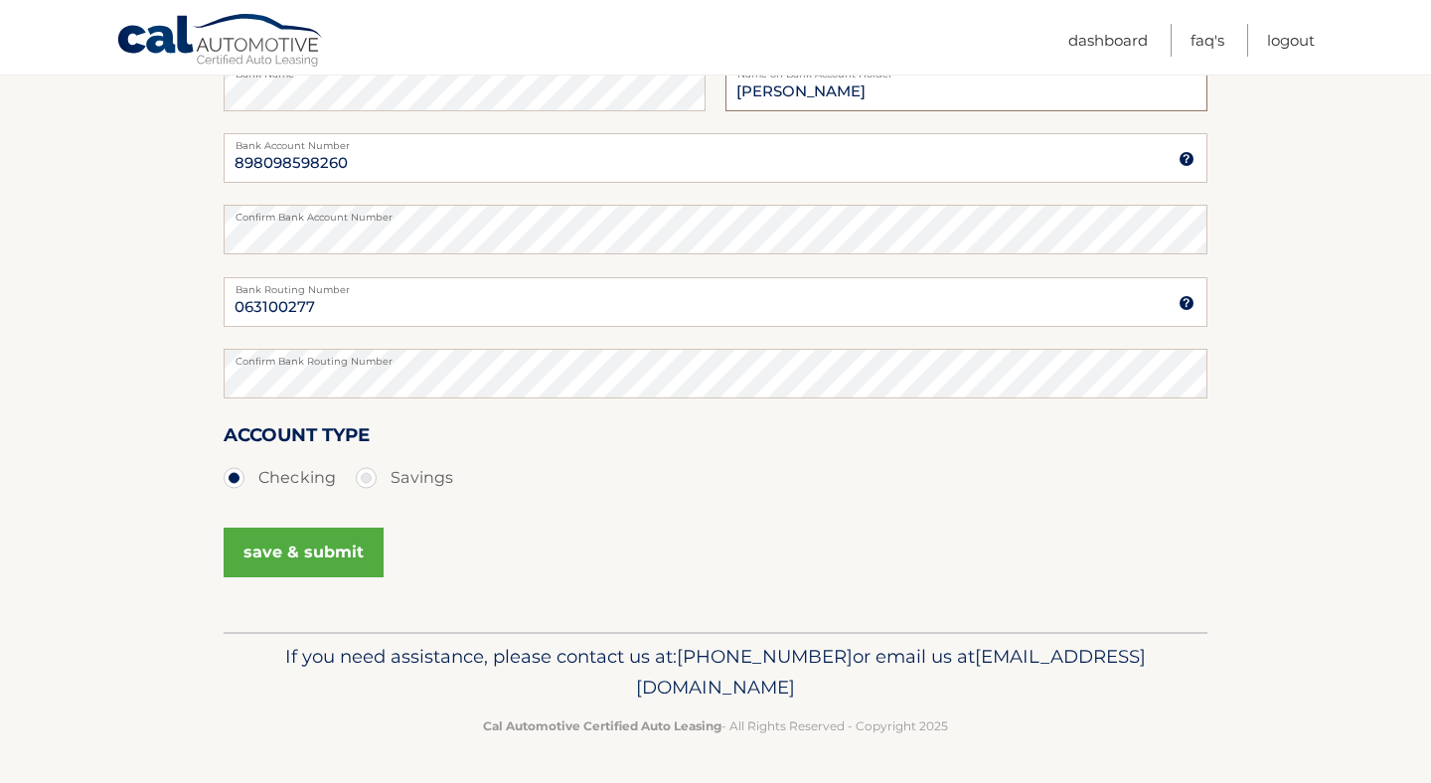
type input "Hiroshi Takeuchi"
click at [302, 555] on button "save & submit" at bounding box center [304, 553] width 160 height 50
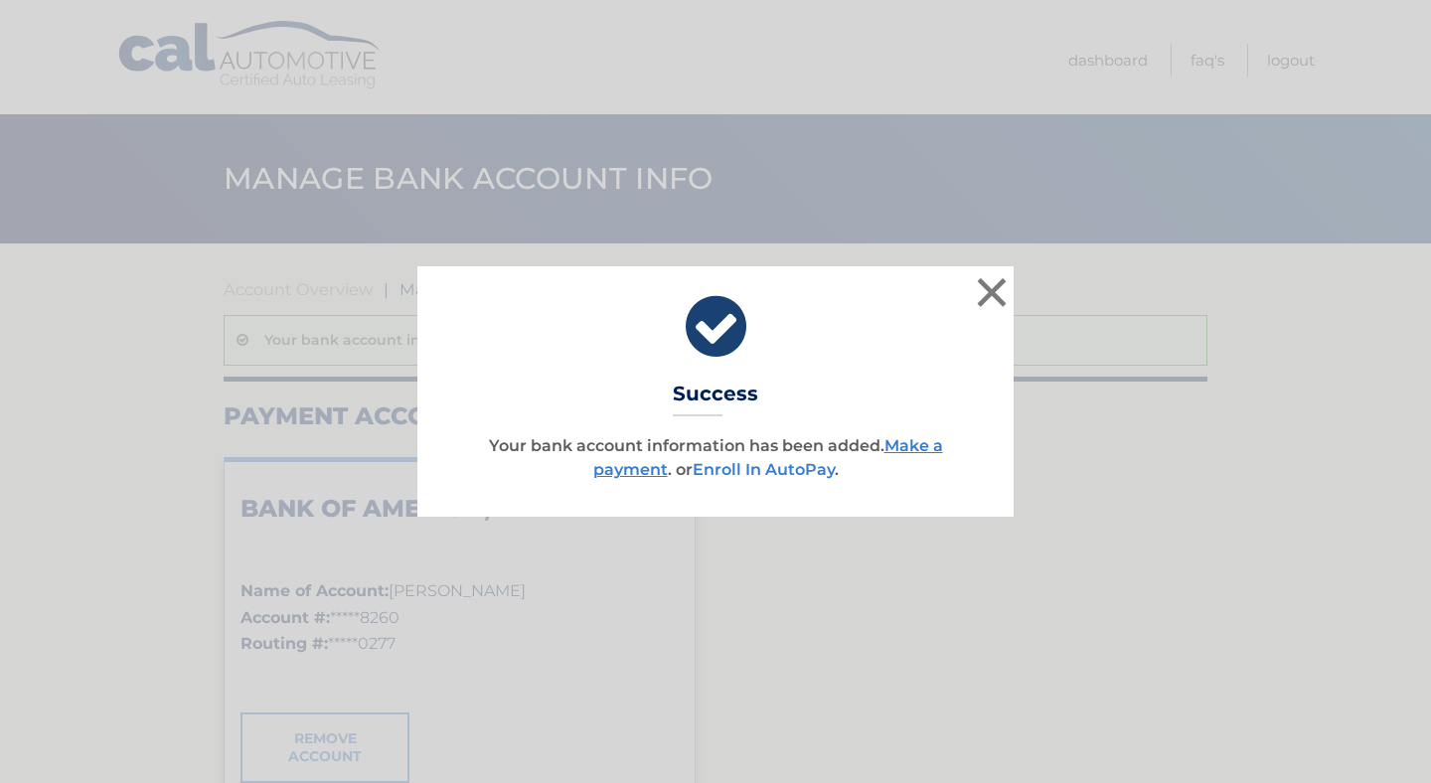
click at [776, 465] on link "Enroll In AutoPay" at bounding box center [764, 469] width 142 height 19
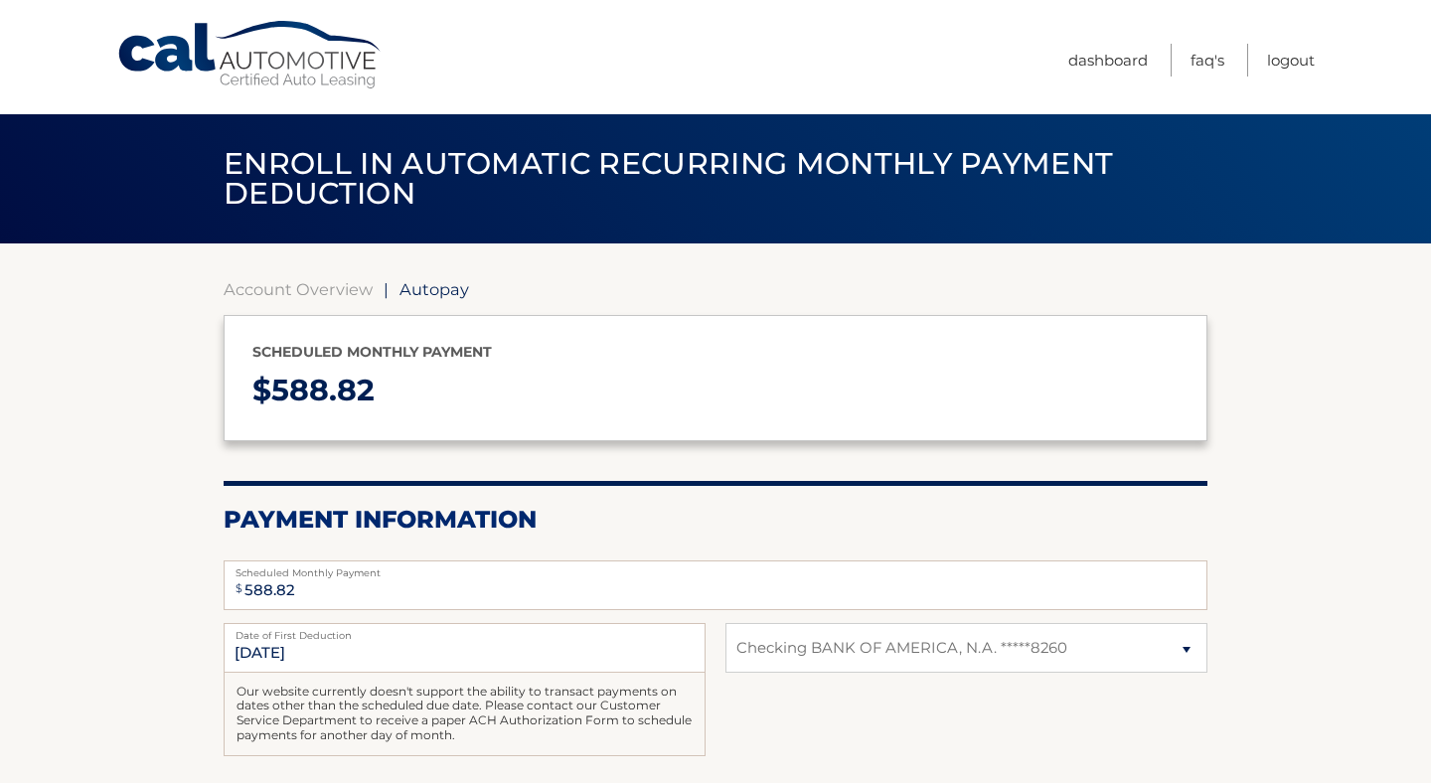
select select "NjE0Y2RiNGQtOGUxOC00MWI4LTkwN2QtOGNjODE0ZTllYzZk"
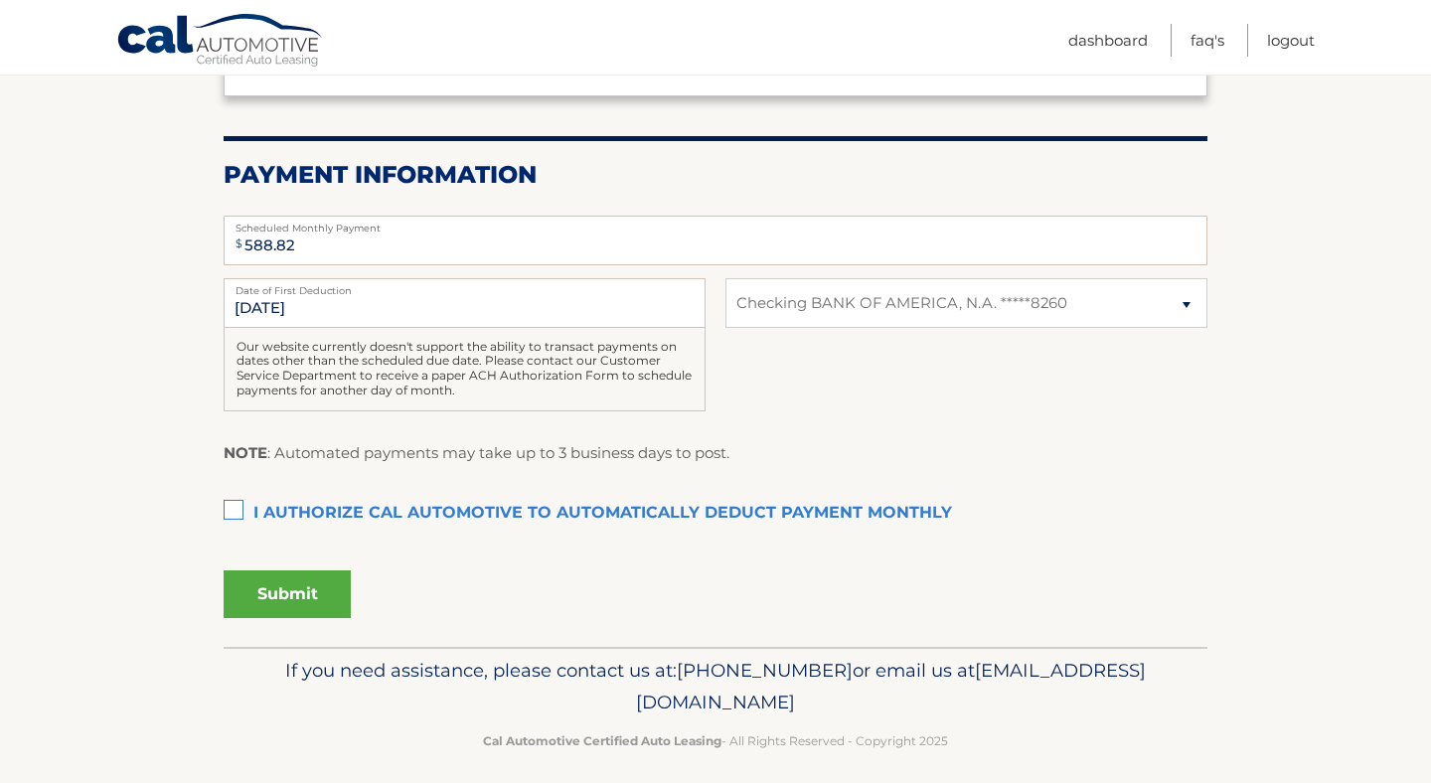
scroll to position [354, 0]
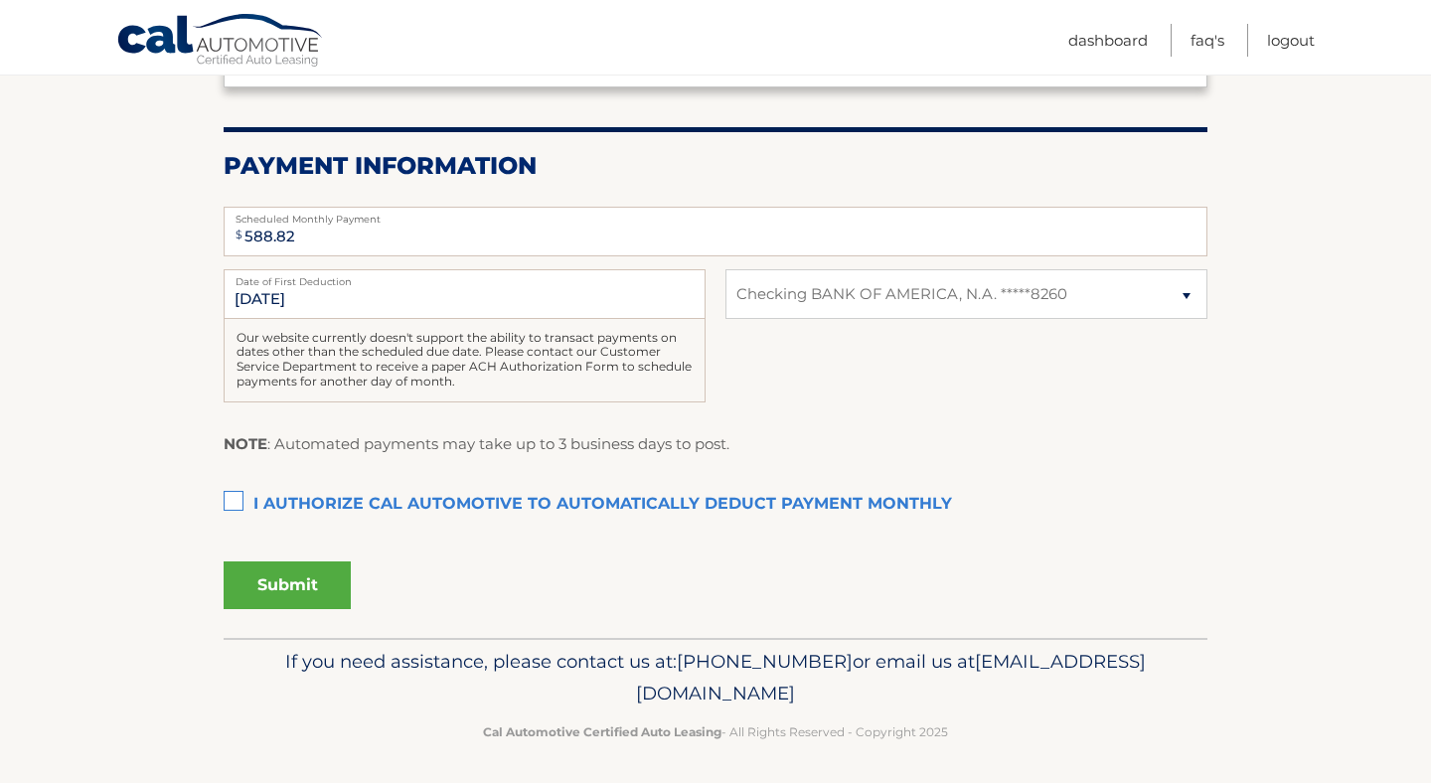
click at [233, 498] on label "I authorize cal automotive to automatically deduct payment monthly This checkbo…" at bounding box center [716, 505] width 984 height 40
click at [0, 0] on input "I authorize cal automotive to automatically deduct payment monthly This checkbo…" at bounding box center [0, 0] width 0 height 0
click at [275, 586] on button "Submit" at bounding box center [287, 585] width 127 height 48
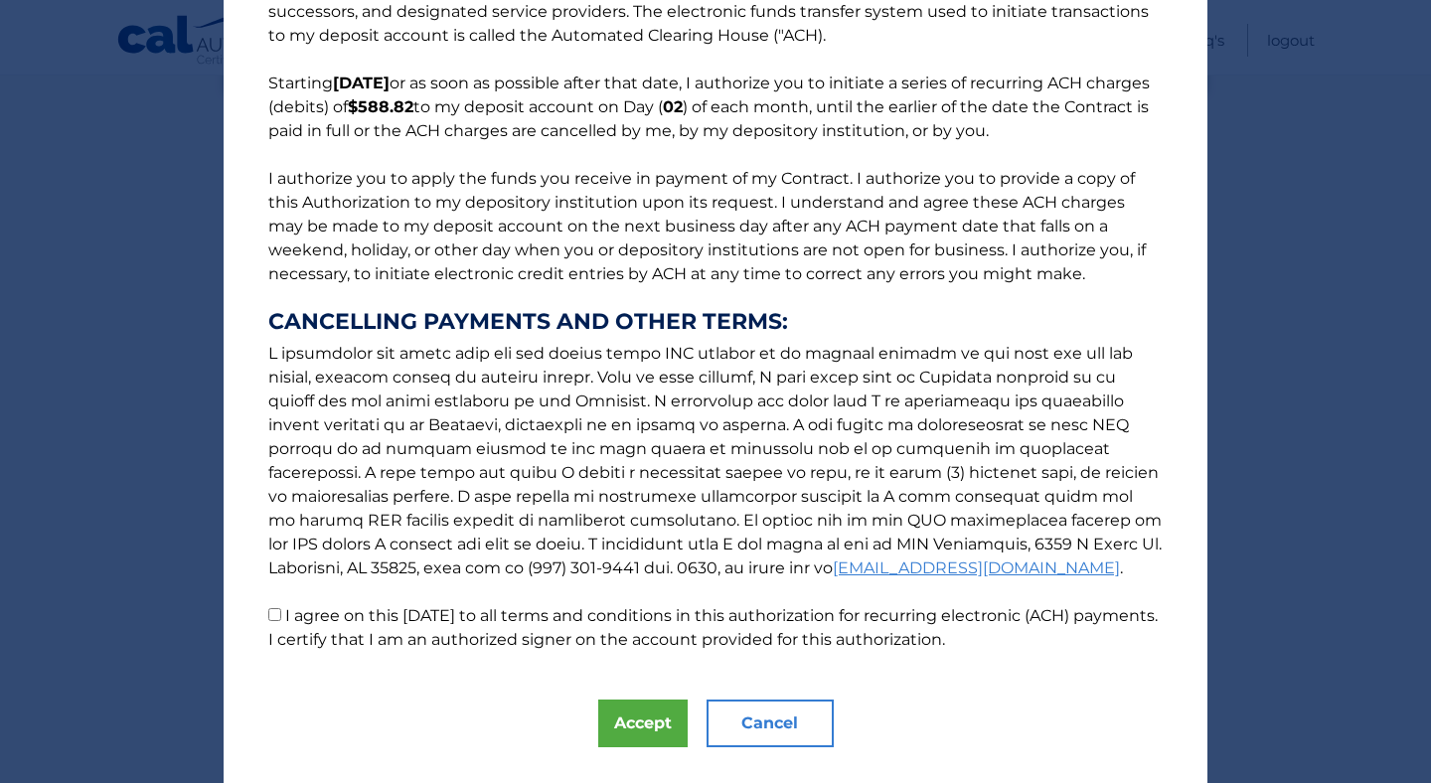
scroll to position [156, 0]
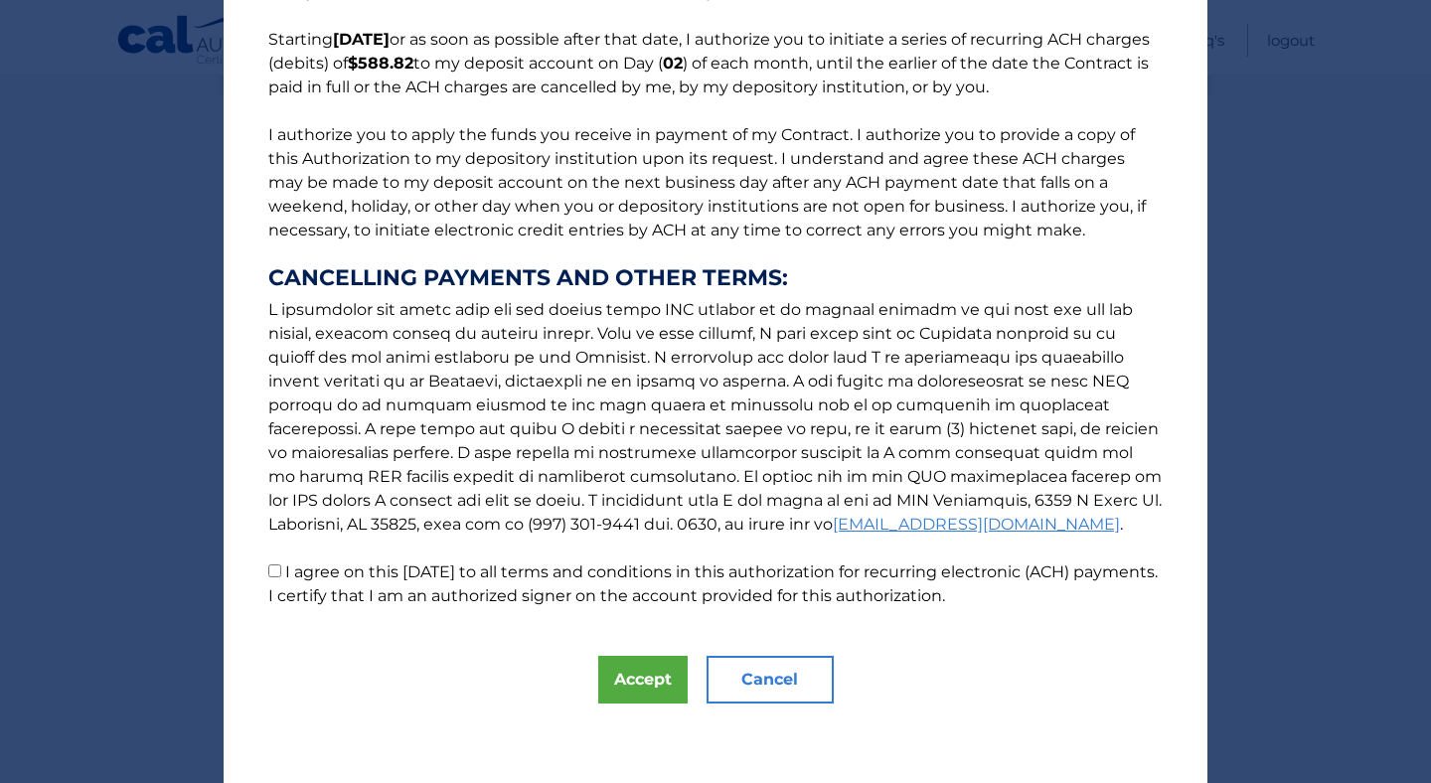
click at [271, 568] on input "I agree on this 08/29/2025 to all terms and conditions in this authorization fo…" at bounding box center [274, 570] width 13 height 13
checkbox input "true"
click at [630, 681] on button "Accept" at bounding box center [642, 680] width 89 height 48
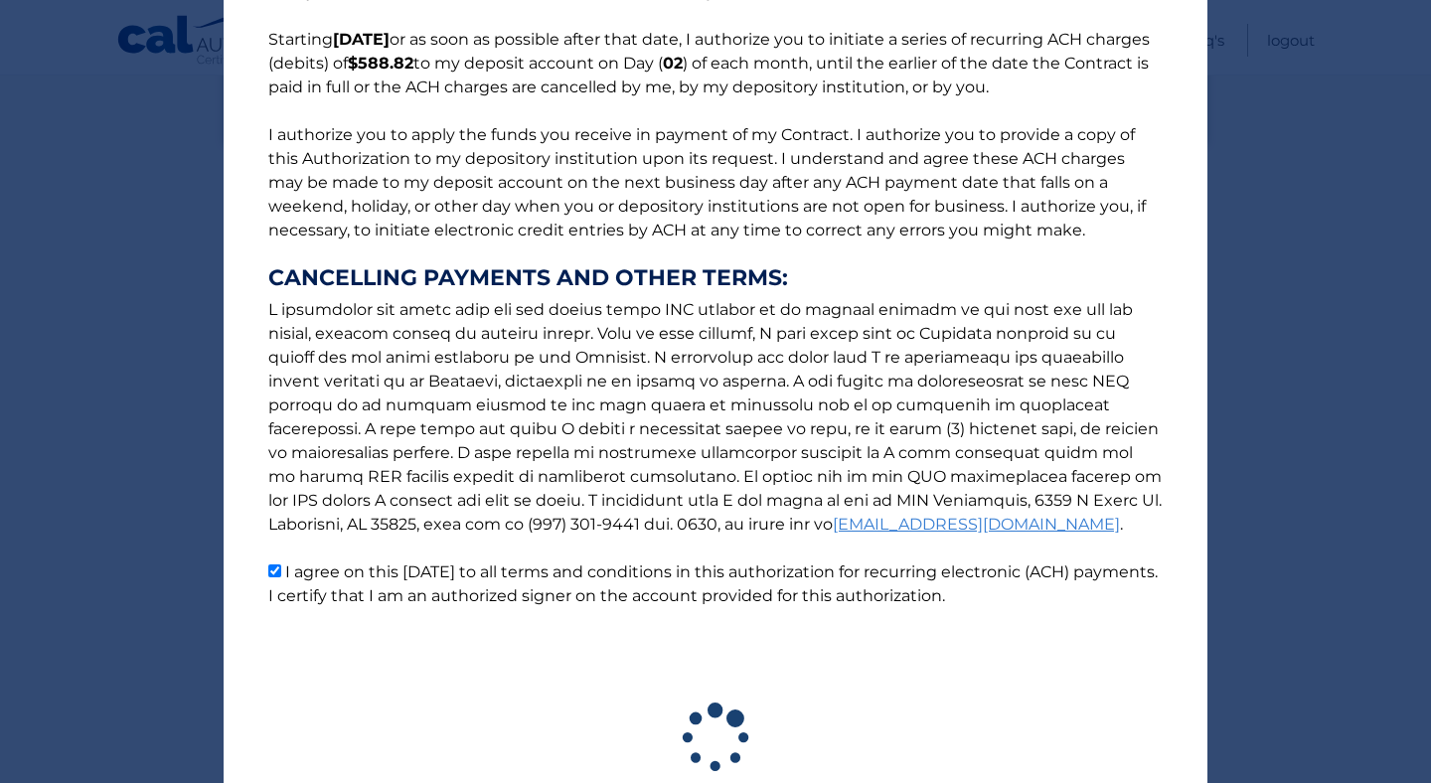
scroll to position [303, 0]
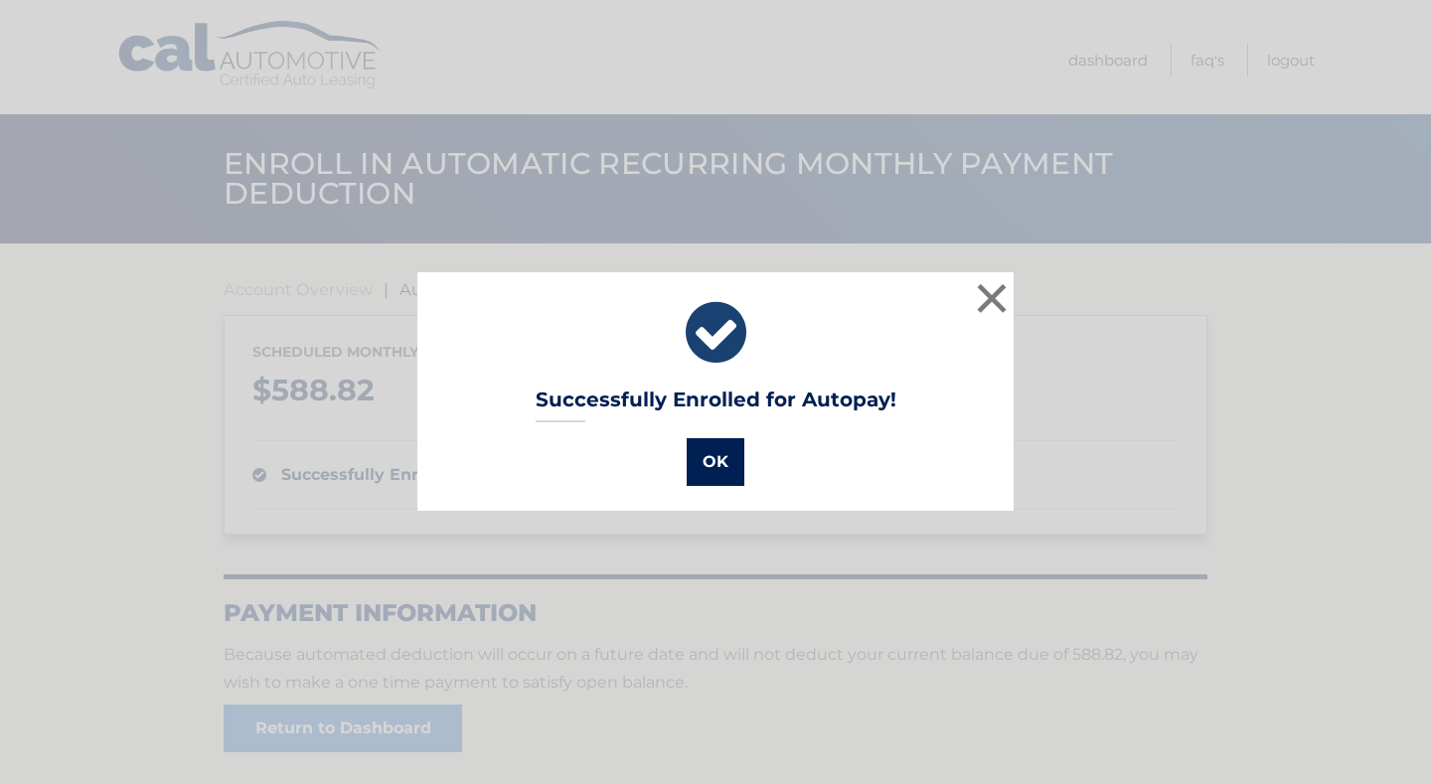
click at [721, 451] on button "OK" at bounding box center [716, 462] width 58 height 48
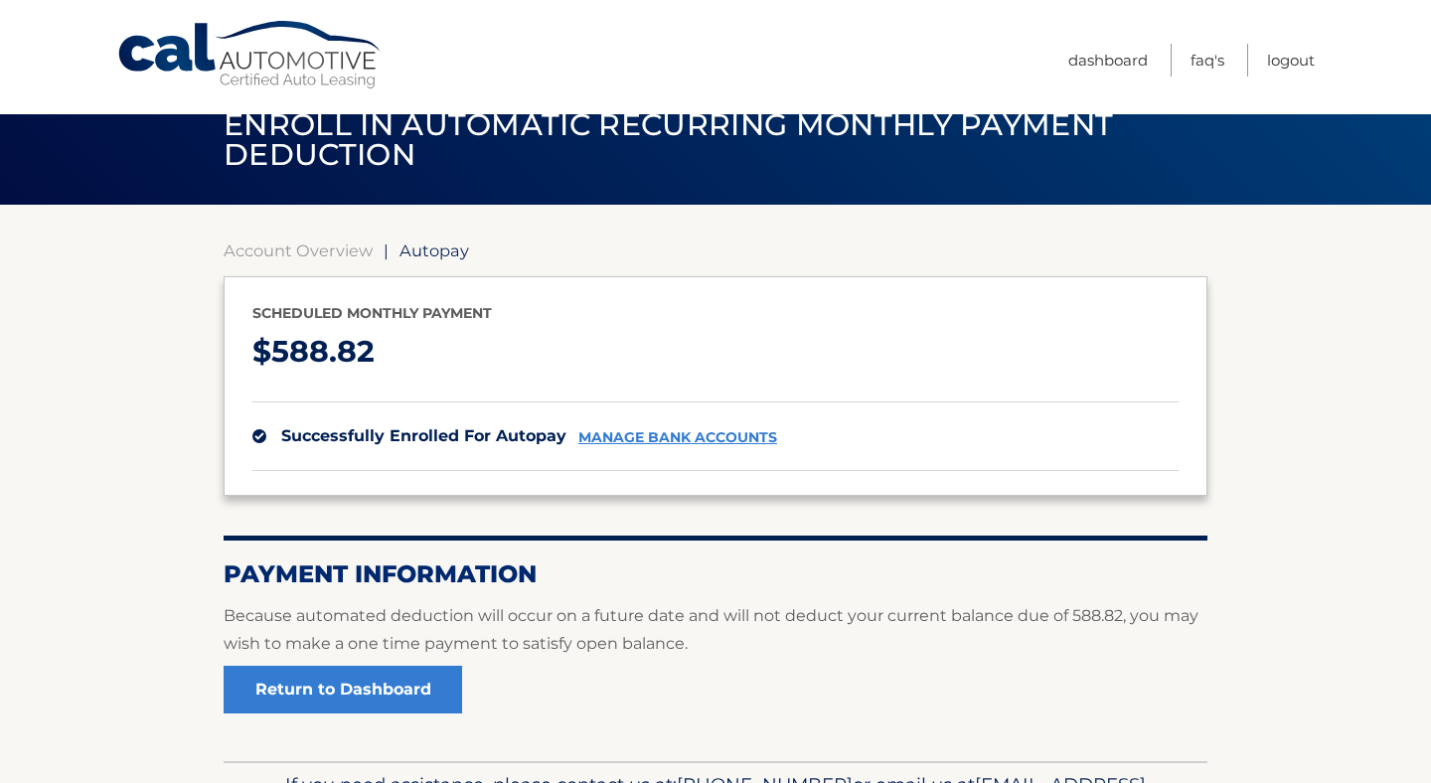
scroll to position [167, 0]
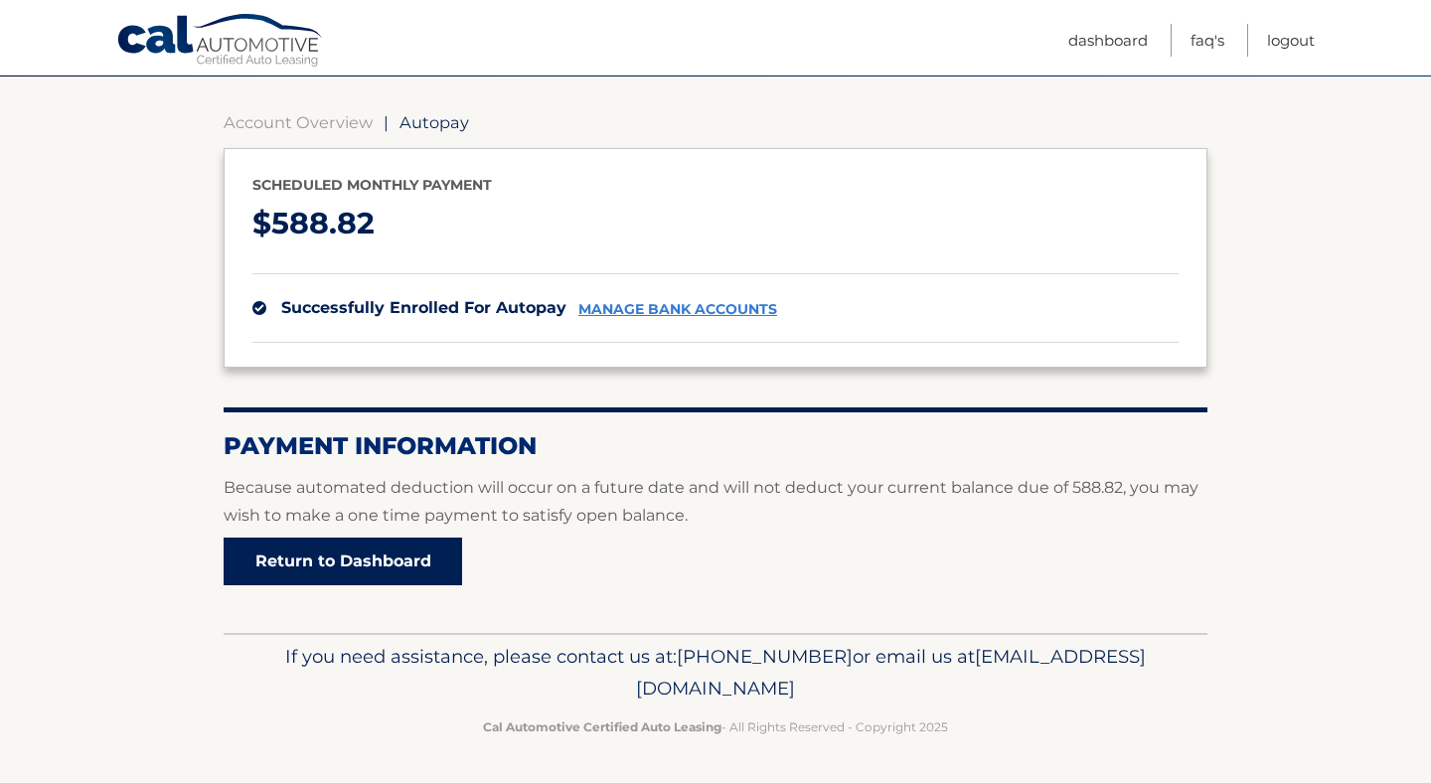
click at [304, 555] on link "Return to Dashboard" at bounding box center [343, 562] width 238 height 48
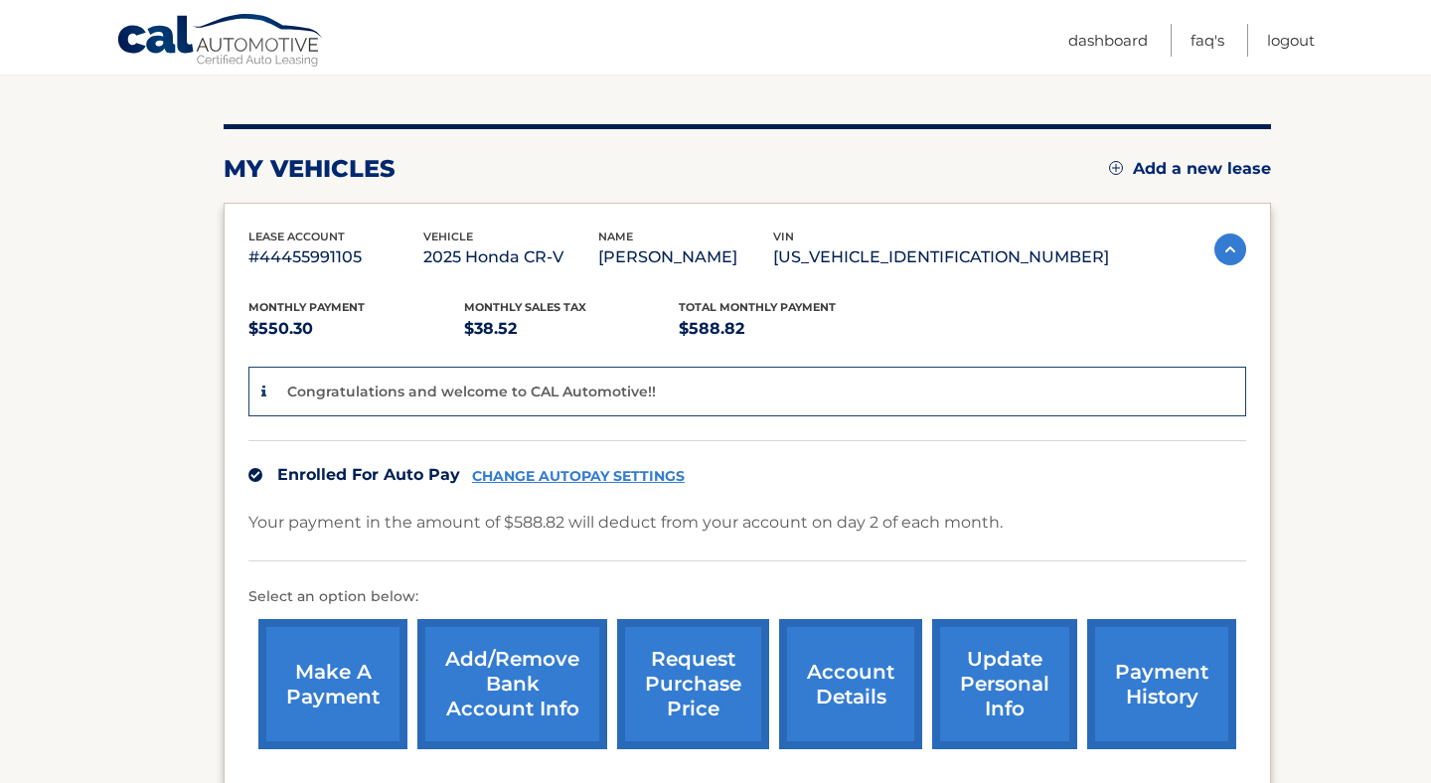
scroll to position [202, 0]
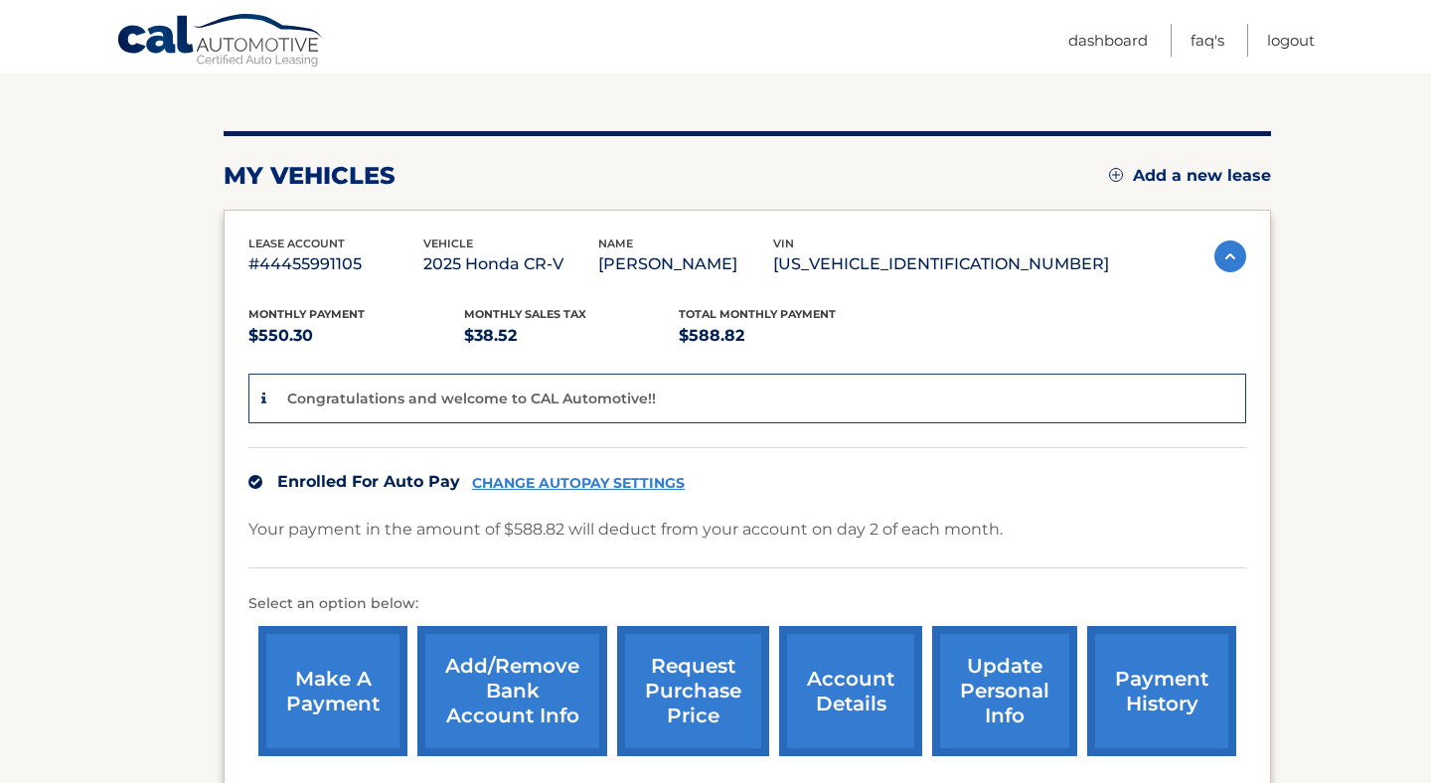
click at [580, 490] on link "CHANGE AUTOPAY SETTINGS" at bounding box center [578, 483] width 213 height 17
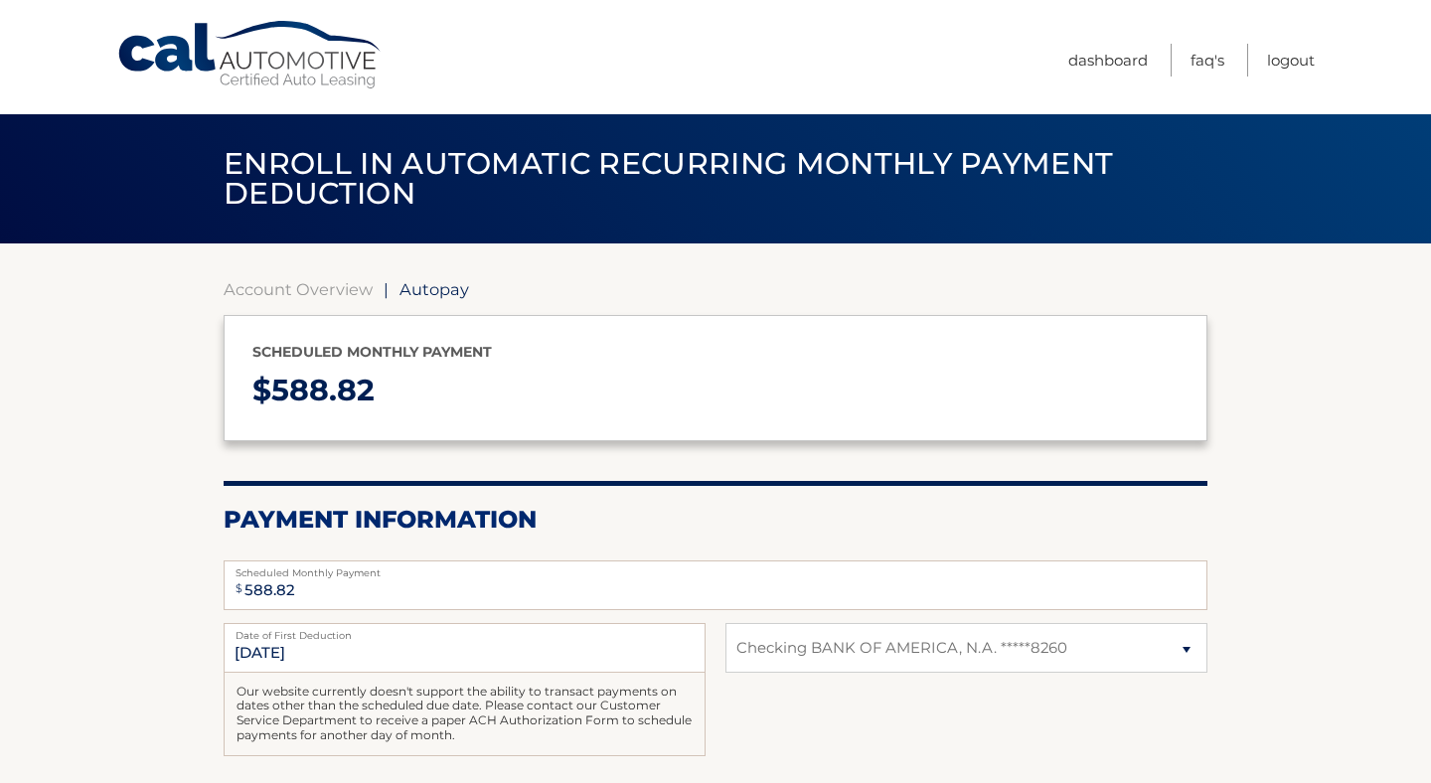
select select "NjE0Y2RiNGQtOGUxOC00MWI4LTkwN2QtOGNjODE0ZTllYzZk"
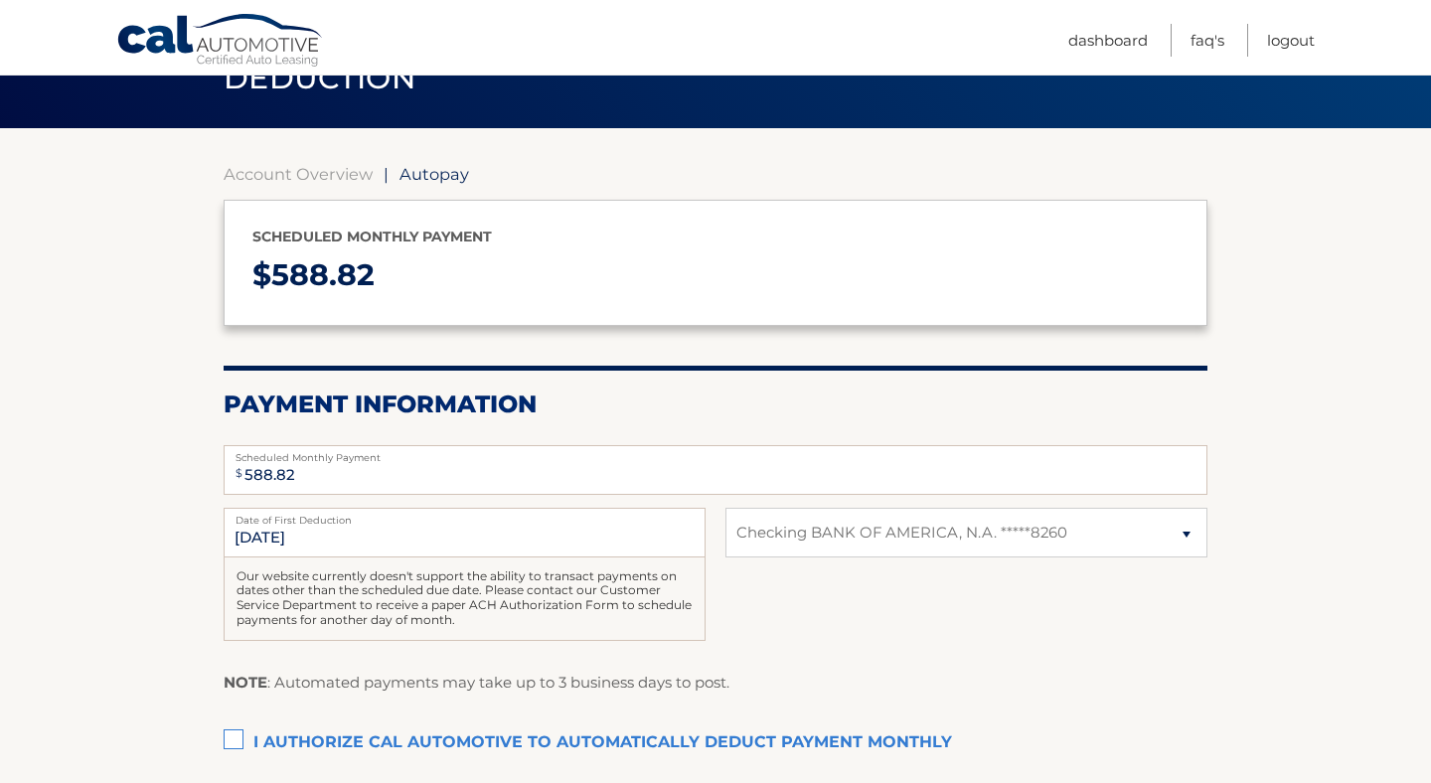
scroll to position [371, 0]
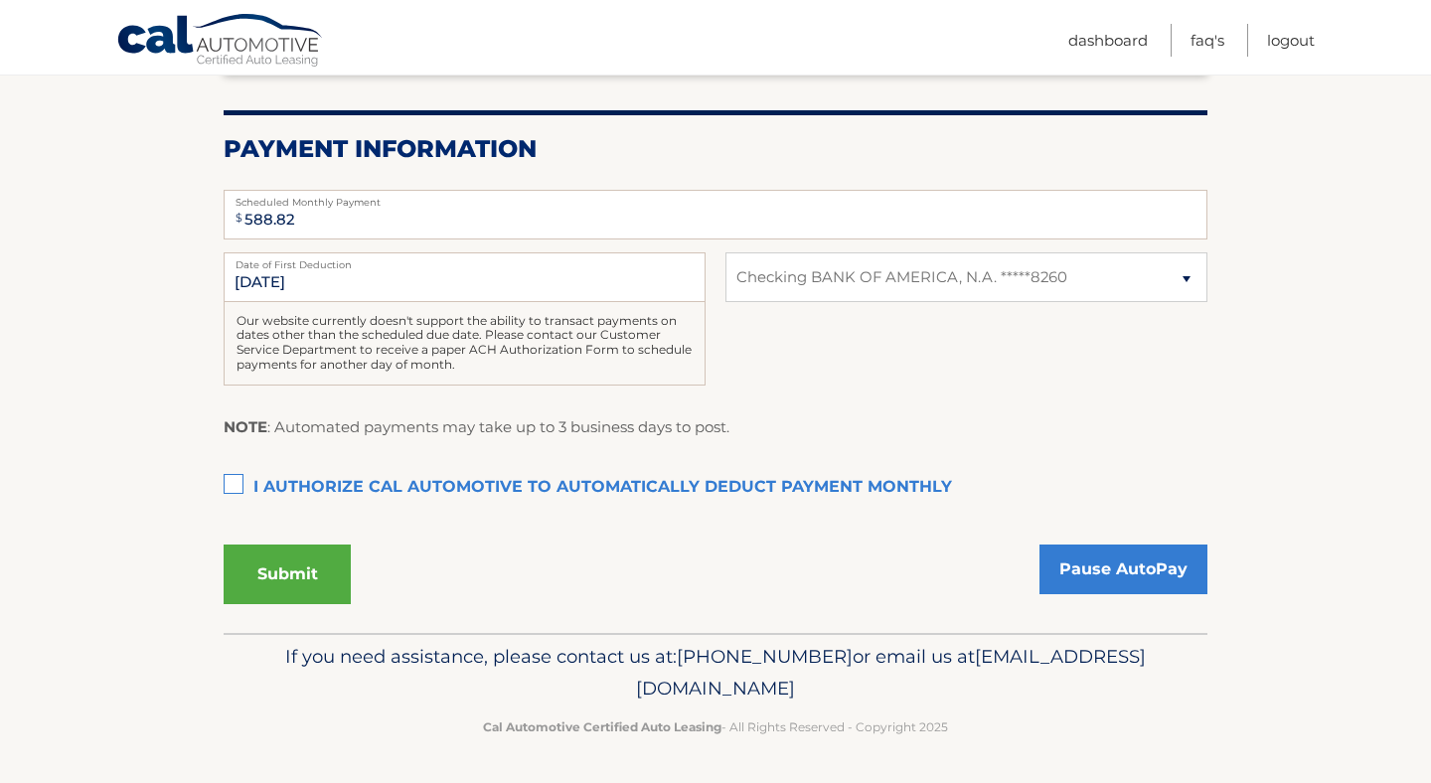
click at [242, 481] on label "I authorize cal automotive to automatically deduct payment monthly This checkbo…" at bounding box center [716, 488] width 984 height 40
click at [0, 0] on input "I authorize cal automotive to automatically deduct payment monthly This checkbo…" at bounding box center [0, 0] width 0 height 0
click at [261, 554] on button "Submit" at bounding box center [287, 574] width 127 height 60
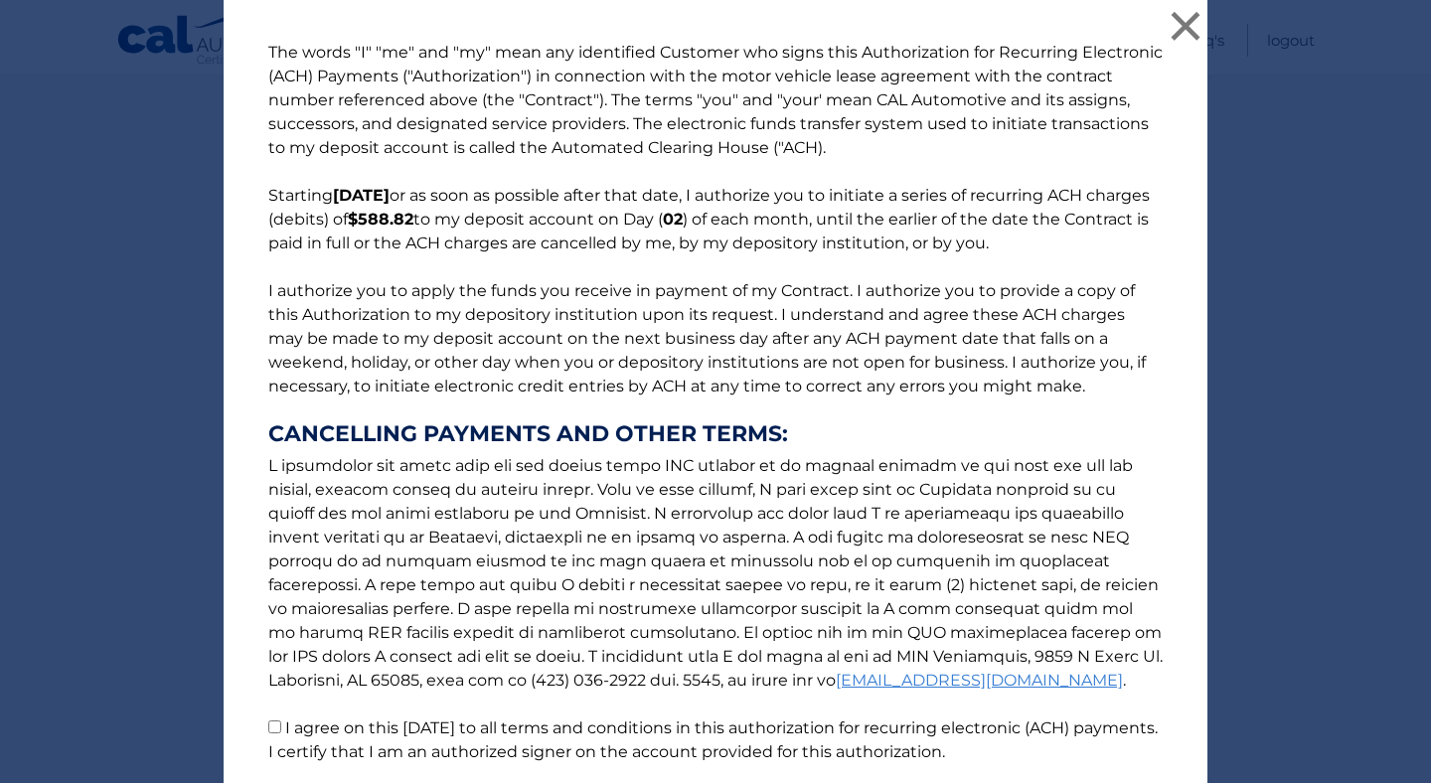
scroll to position [156, 0]
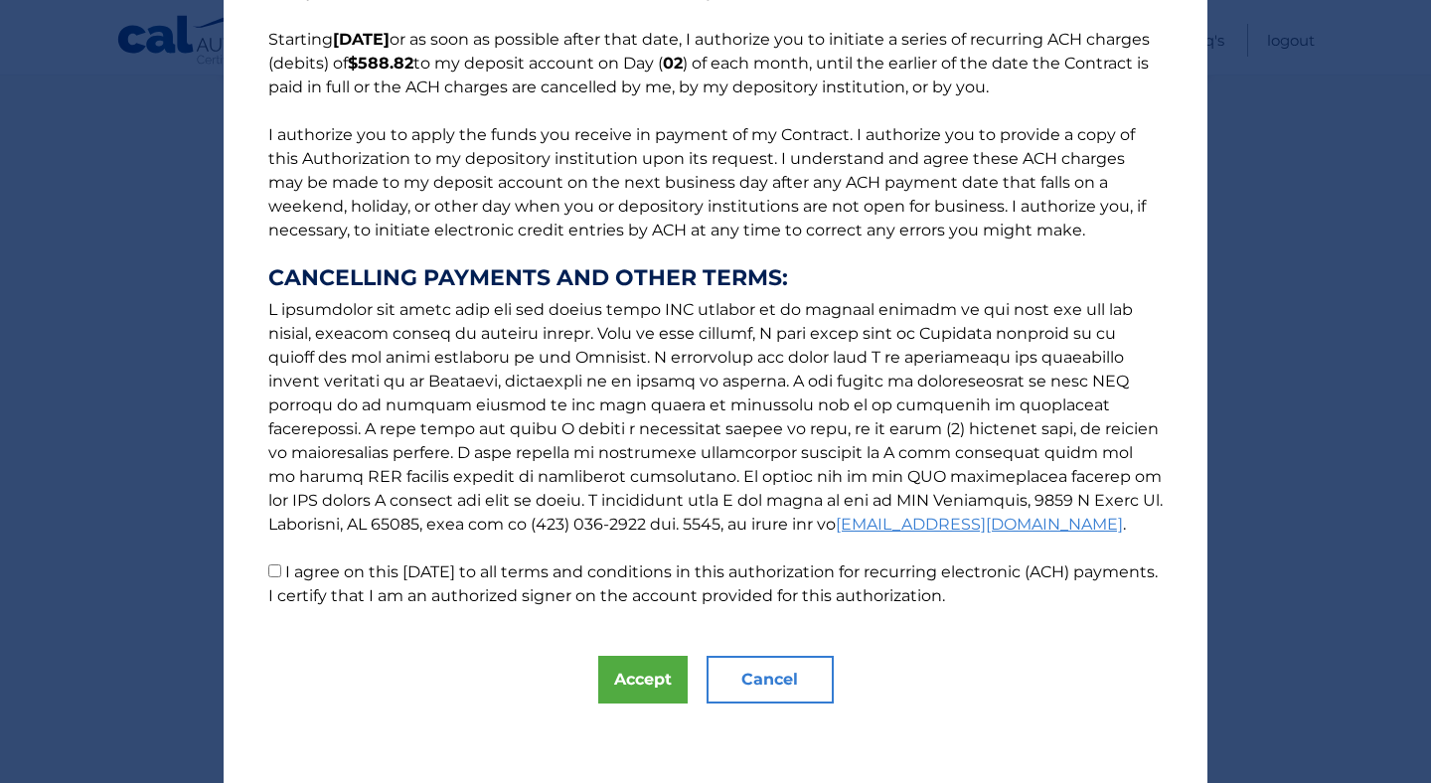
click at [278, 571] on input "I agree on this 08/29/2025 to all terms and conditions in this authorization fo…" at bounding box center [274, 570] width 13 height 13
checkbox input "true"
click at [628, 693] on button "Accept" at bounding box center [642, 680] width 89 height 48
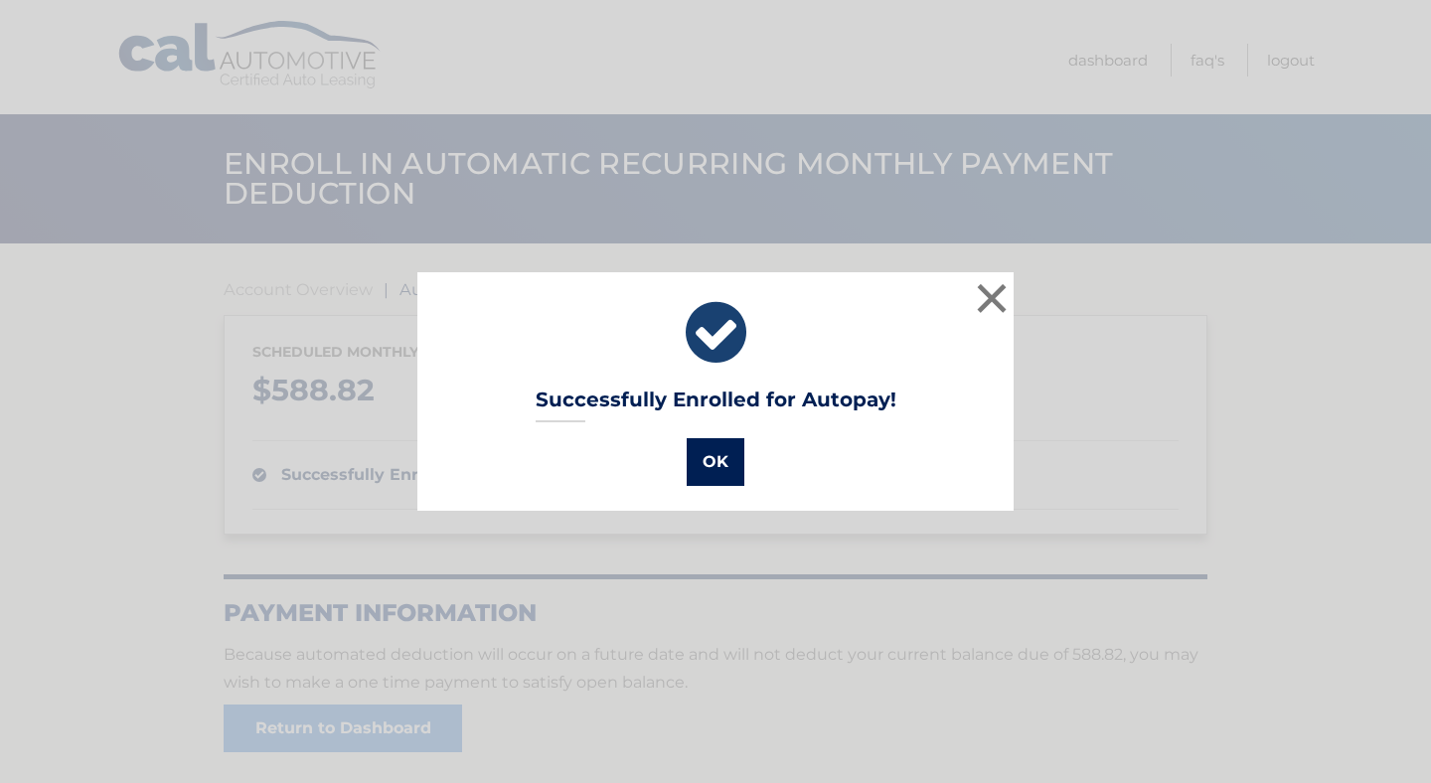
click at [716, 459] on button "OK" at bounding box center [716, 462] width 58 height 48
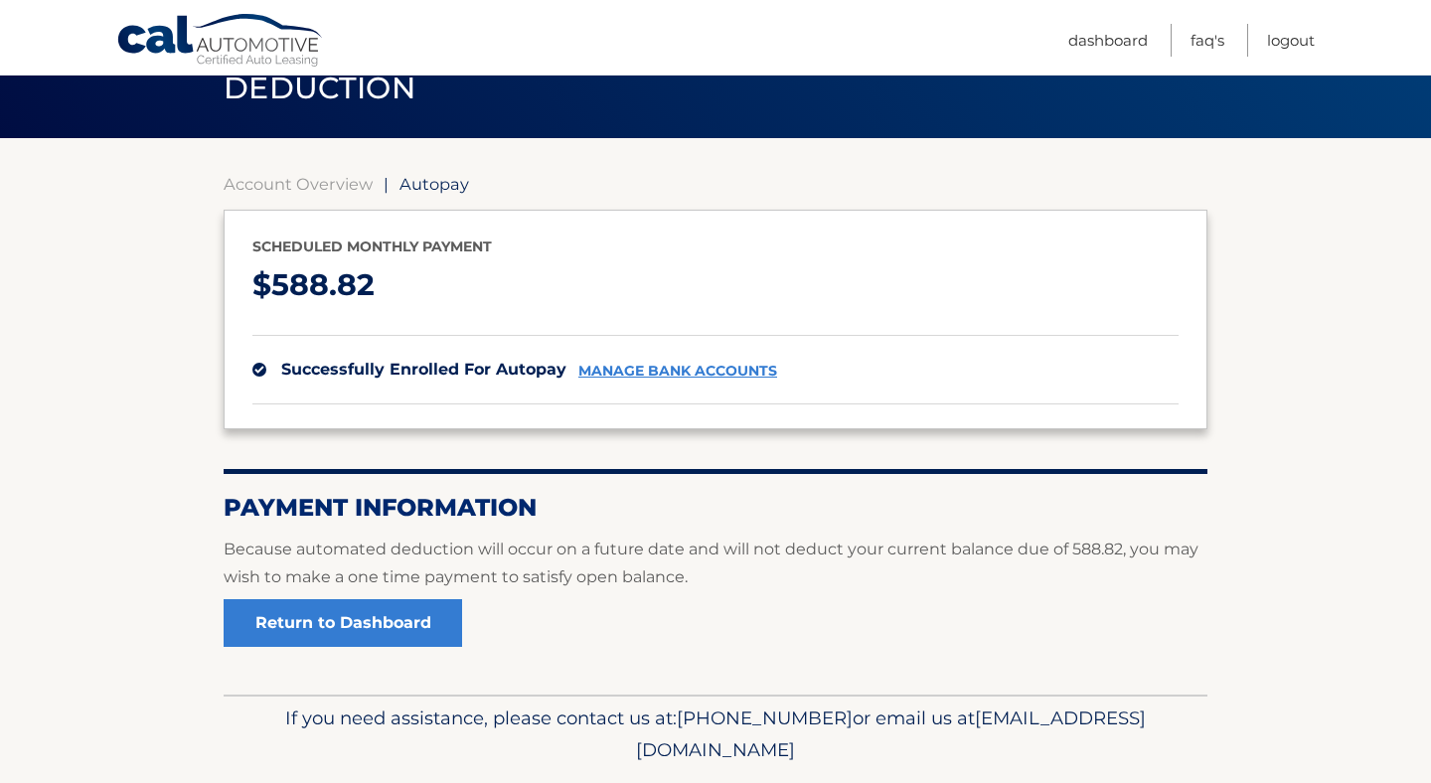
scroll to position [167, 0]
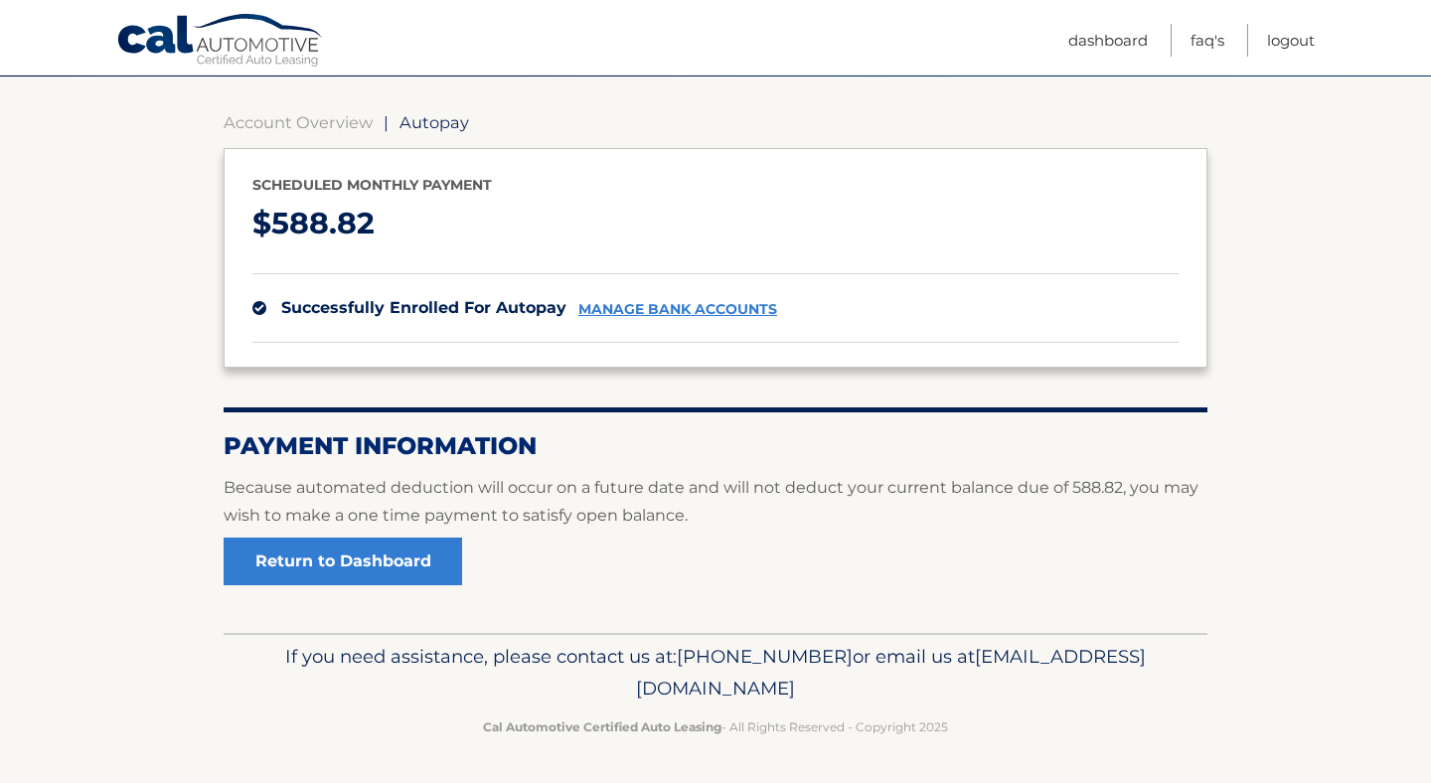
click at [634, 310] on link "manage bank accounts" at bounding box center [677, 309] width 199 height 17
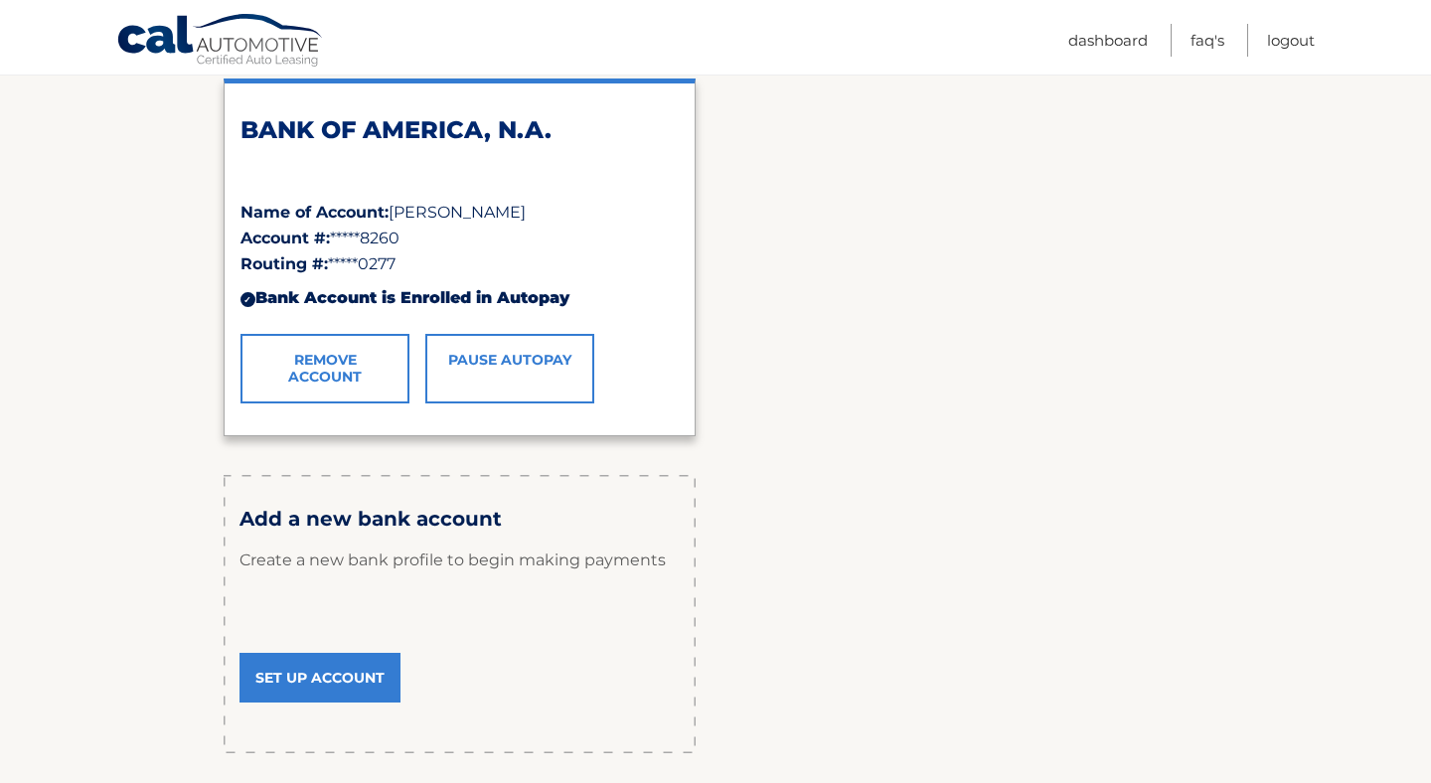
scroll to position [314, 0]
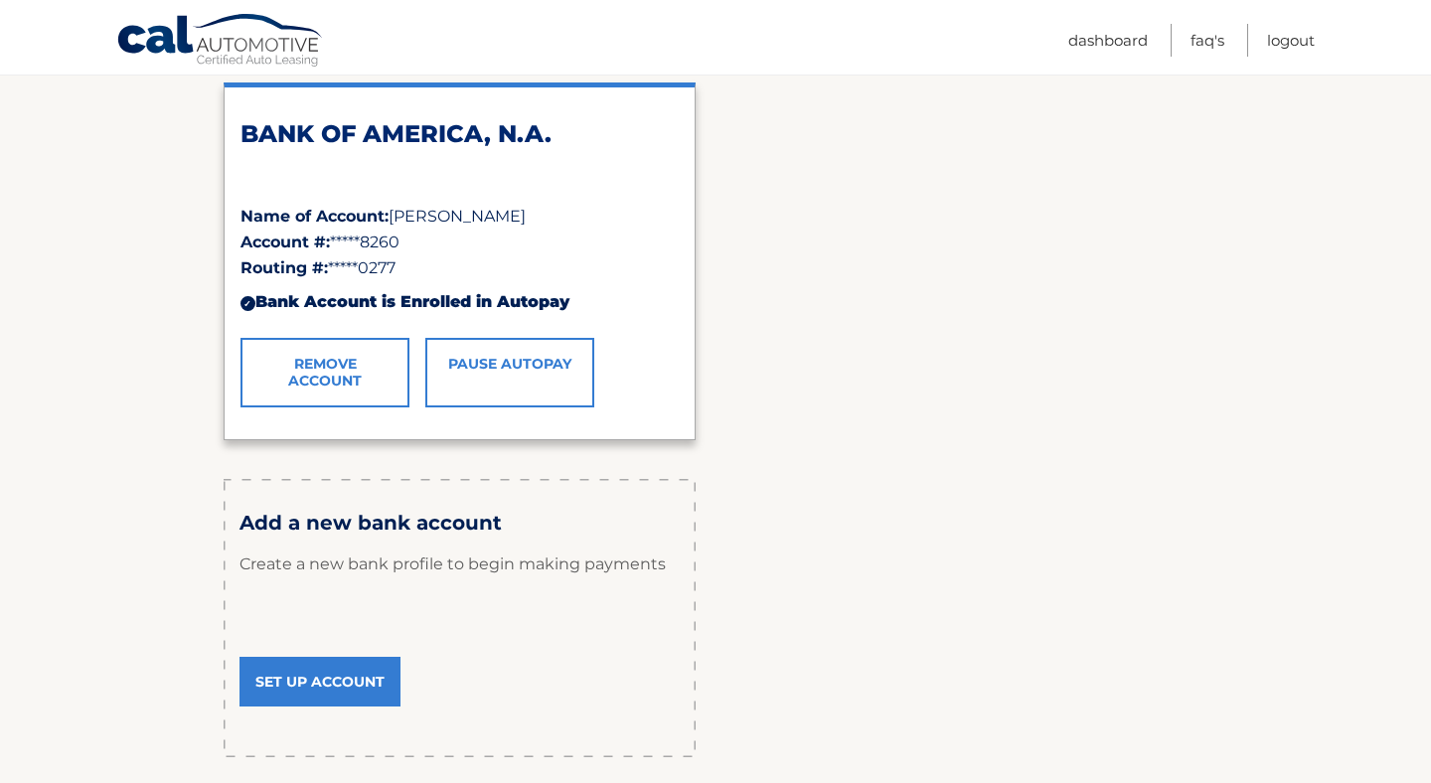
click at [313, 372] on link "Remove Account" at bounding box center [324, 373] width 169 height 70
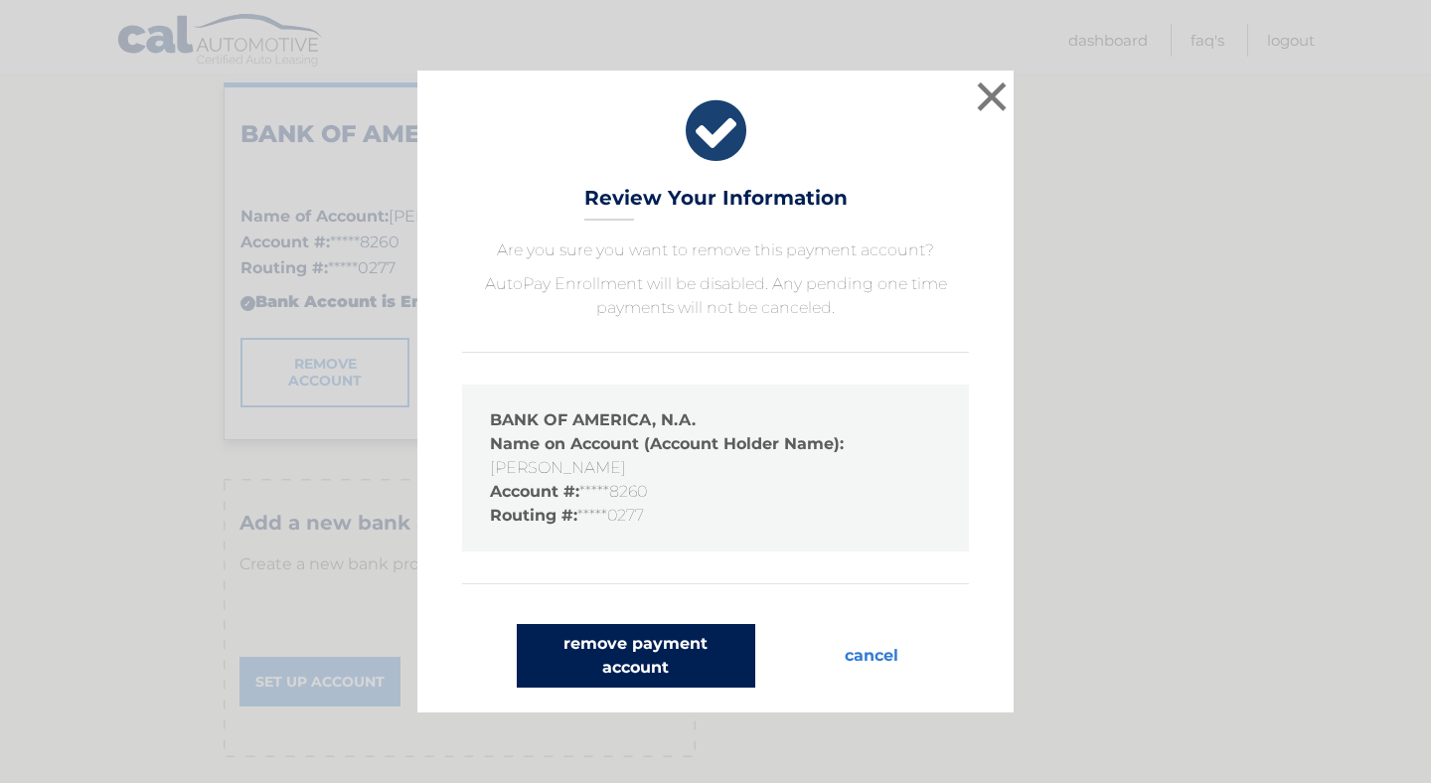
click at [645, 660] on button "remove payment account" at bounding box center [636, 656] width 238 height 64
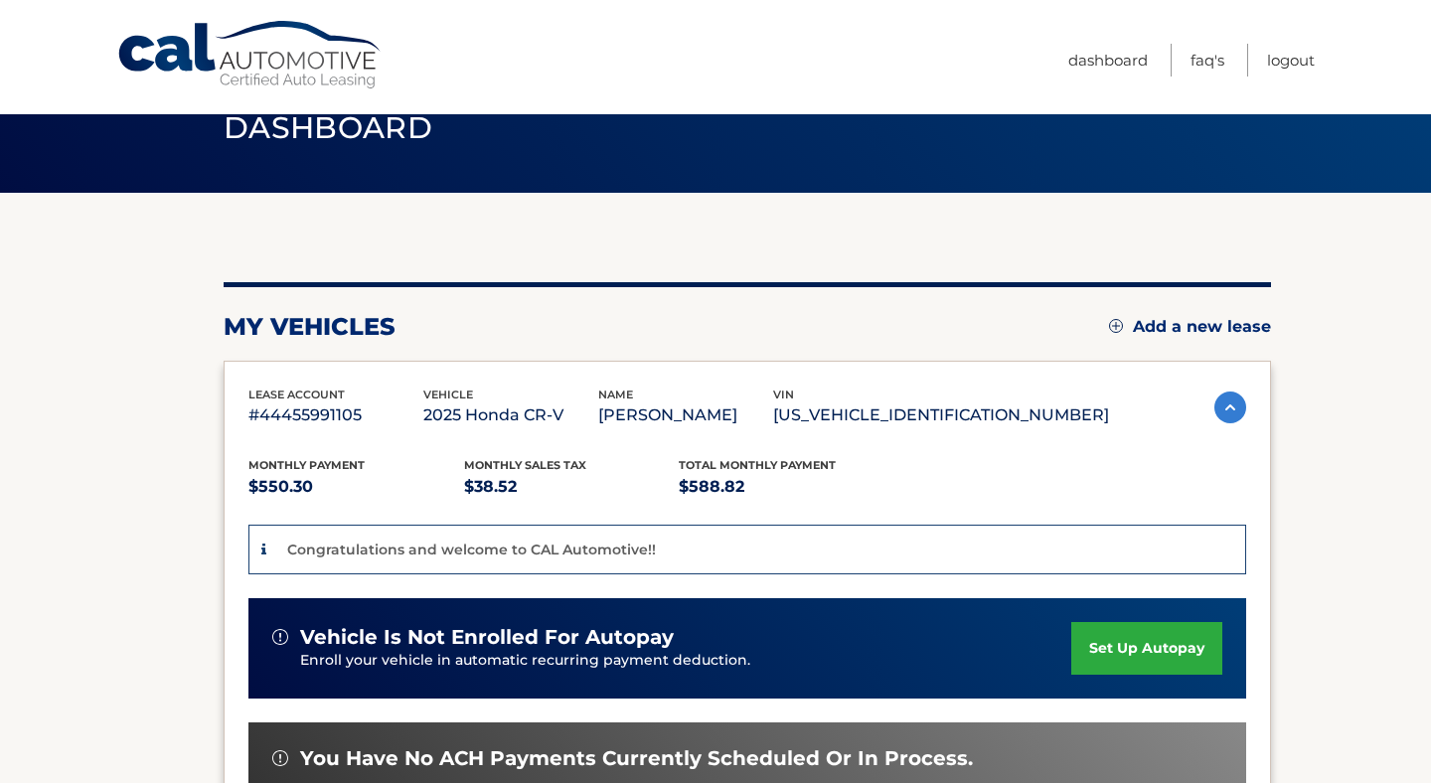
scroll to position [48, 0]
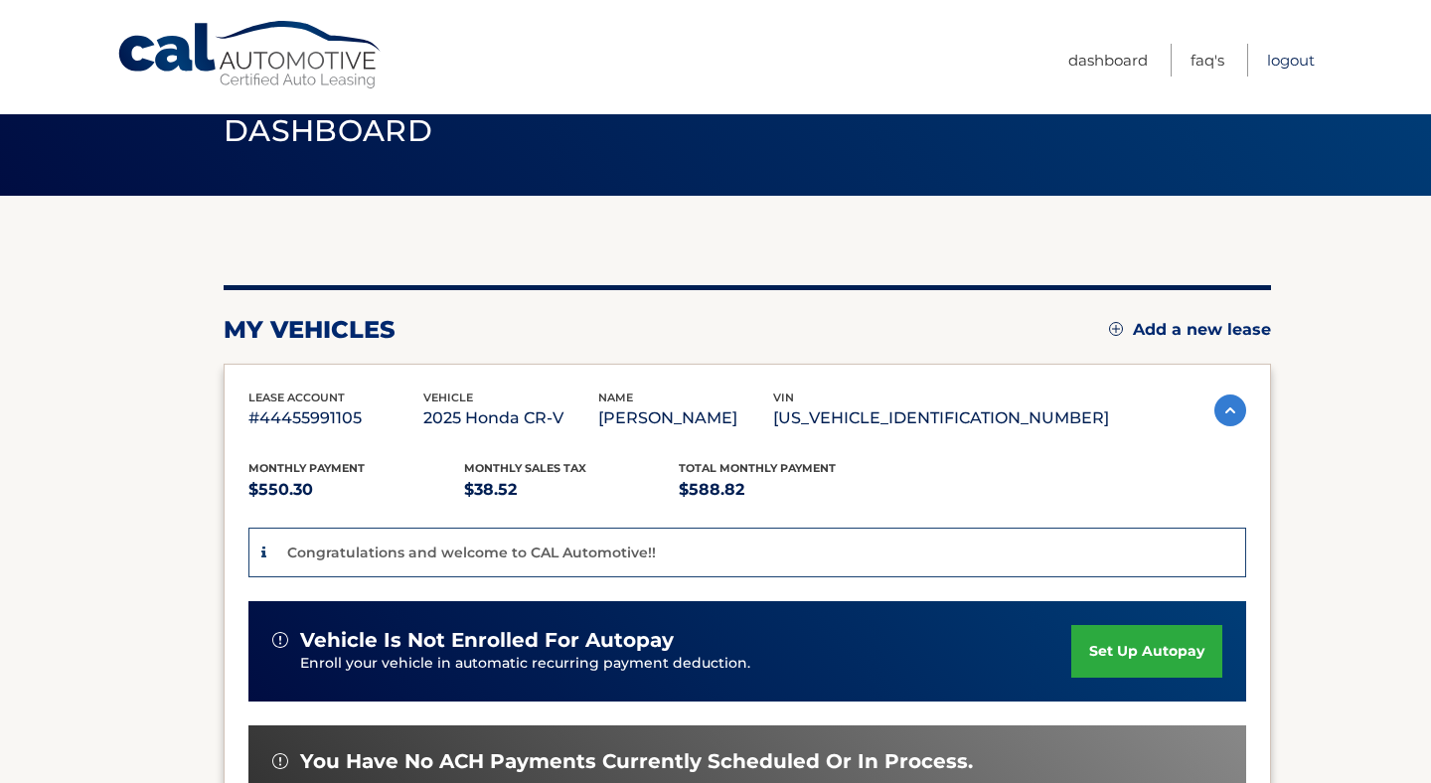
click at [1284, 65] on link "Logout" at bounding box center [1291, 60] width 48 height 33
